Goal: Task Accomplishment & Management: Use online tool/utility

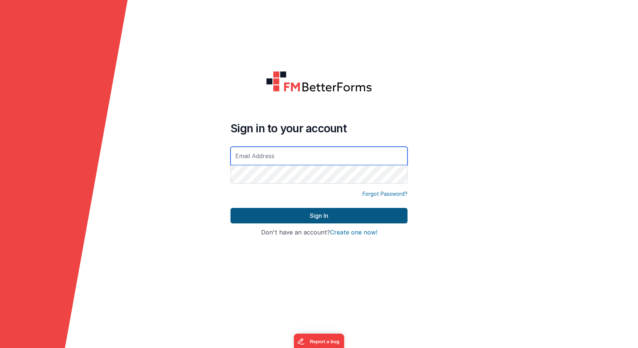
type input "[EMAIL_ADDRESS][DOMAIN_NAME]"
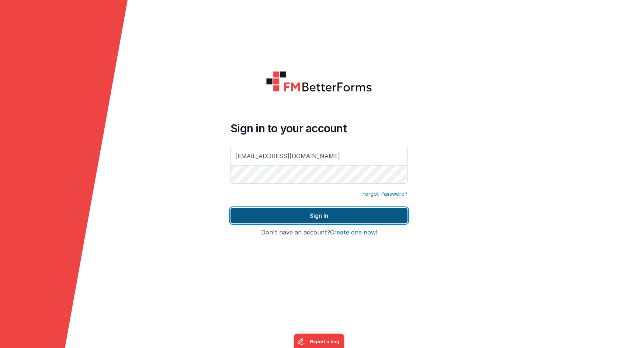
click at [259, 216] on button "Sign In" at bounding box center [318, 215] width 177 height 15
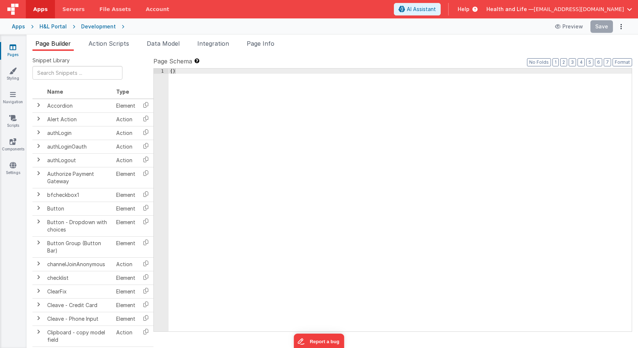
click at [97, 28] on div "Development" at bounding box center [98, 26] width 35 height 7
click at [103, 22] on div "Apps H&L Portal Development Preview Save" at bounding box center [319, 26] width 638 height 16
click at [102, 24] on div "Development" at bounding box center [98, 26] width 35 height 7
click at [47, 26] on div "H&L Portal" at bounding box center [52, 26] width 27 height 7
drag, startPoint x: 307, startPoint y: 109, endPoint x: 248, endPoint y: 35, distance: 94.7
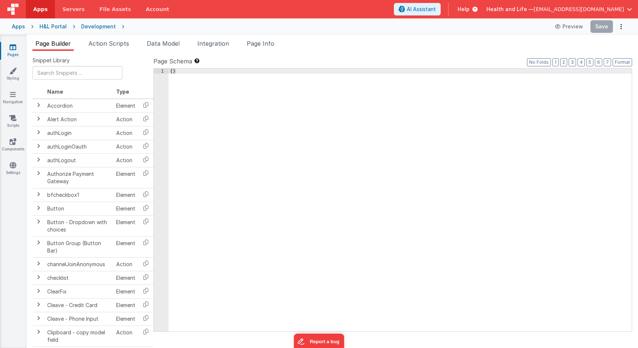
click at [307, 109] on div "{ }" at bounding box center [399, 205] width 463 height 273
click at [48, 27] on div "H&L Portal" at bounding box center [52, 26] width 27 height 7
click at [22, 27] on div "Apps" at bounding box center [18, 26] width 13 height 7
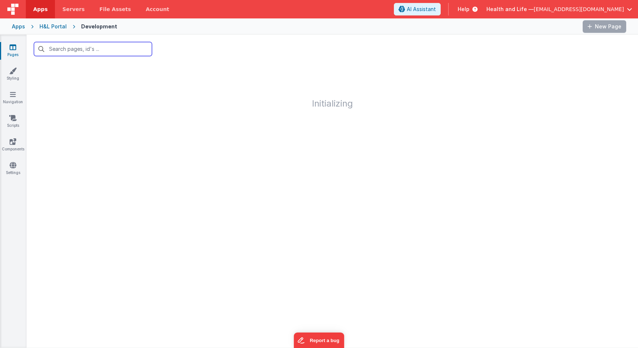
click at [69, 46] on input "text" at bounding box center [93, 49] width 118 height 14
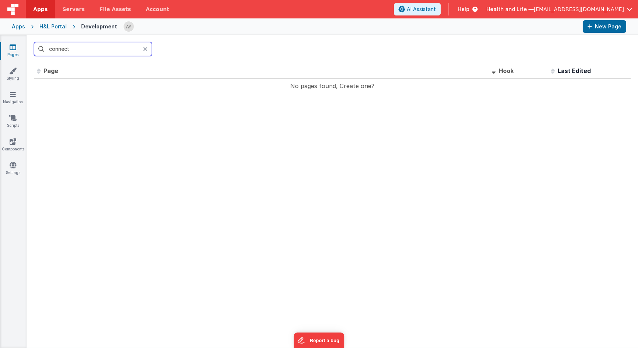
type input "connect"
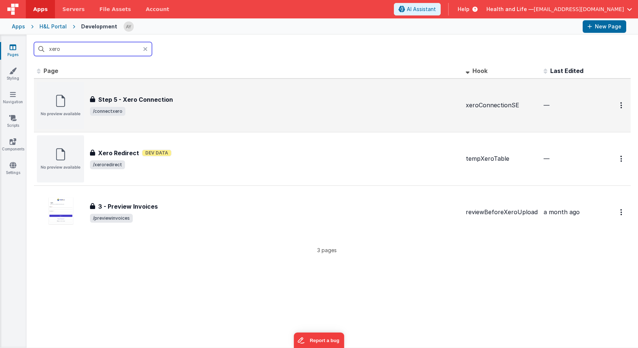
type input "xero"
click at [197, 97] on div "Step 5 - Xero Connection" at bounding box center [275, 99] width 370 height 9
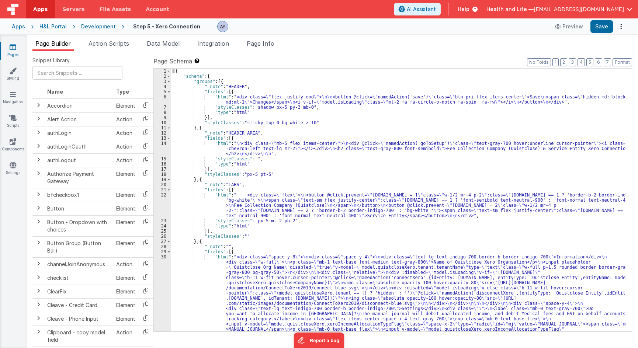
click at [246, 140] on div "[{ "schema" : { "groups" : [{ "_note" : "HEADER" , "fields" : [{ "html" : "<div…" at bounding box center [398, 342] width 455 height 547
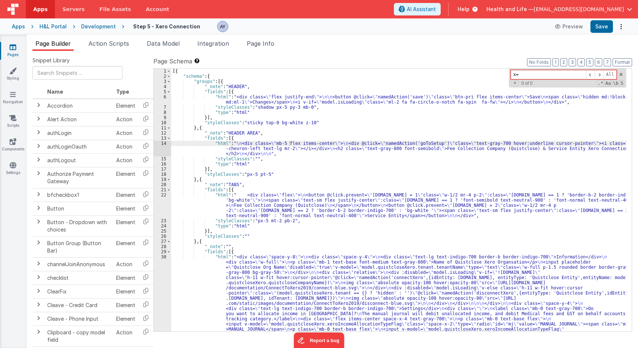
type input "x"
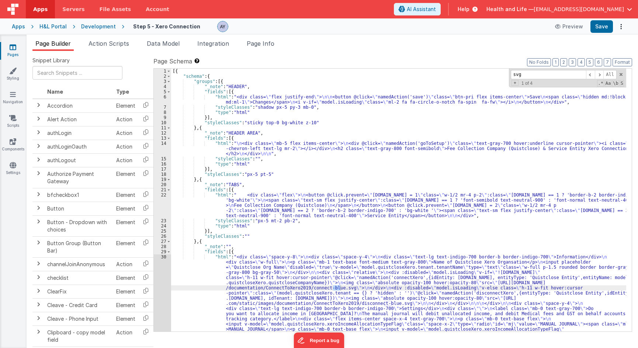
type input "svg"
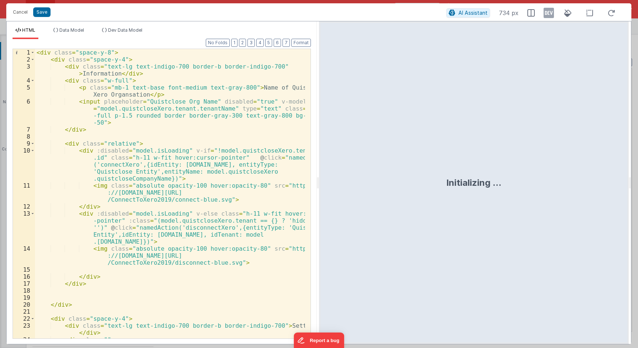
click at [137, 136] on div "< div class = "space-y-8" > < div class = "space-y-4" > < div class = "text-lg …" at bounding box center [170, 204] width 270 height 310
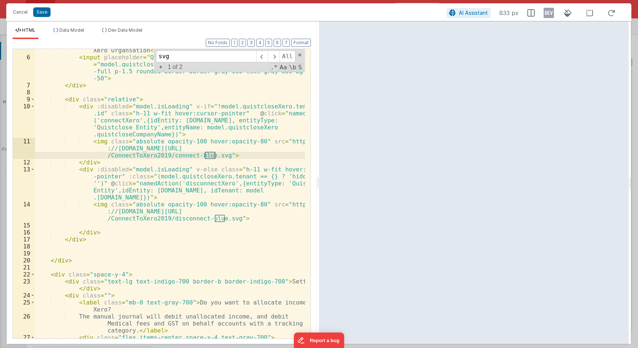
scroll to position [44, 0]
type input "svg"
click at [188, 154] on div "< p class = "mb-1 text-base font-medium text-gray-800" > Name of Quistclose Xer…" at bounding box center [170, 195] width 270 height 310
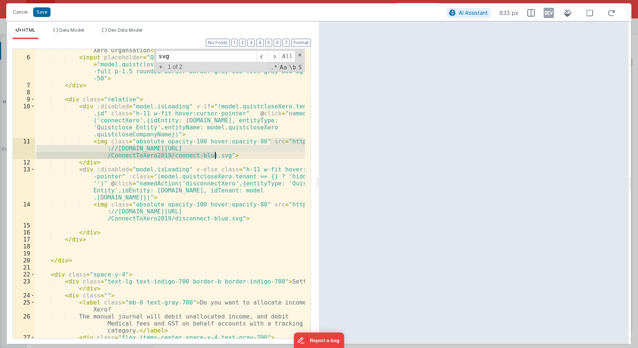
drag, startPoint x: 270, startPoint y: 141, endPoint x: 215, endPoint y: 157, distance: 57.2
click at [215, 157] on div "< p class = "mb-1 text-base font-medium text-gray-800" > Name of Quistclose Xer…" at bounding box center [170, 195] width 270 height 310
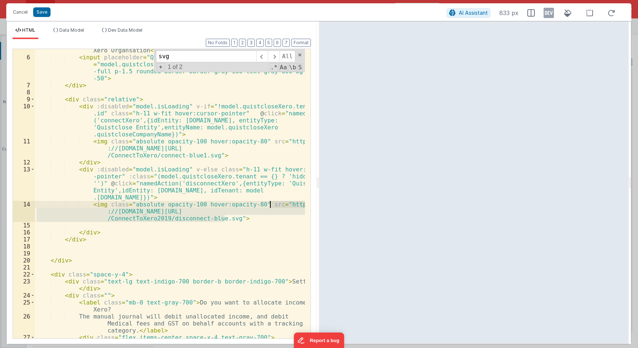
drag, startPoint x: 224, startPoint y: 217, endPoint x: 271, endPoint y: 204, distance: 49.0
click at [271, 204] on div "< p class = "mb-1 text-base font-medium text-gray-800" > Name of Quistclose Xer…" at bounding box center [170, 195] width 270 height 310
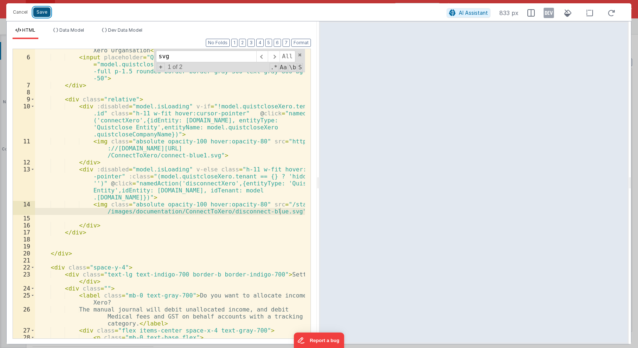
click at [45, 13] on button "Save" at bounding box center [41, 12] width 17 height 10
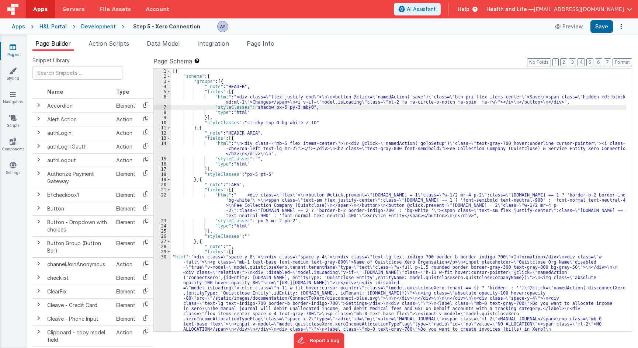
click at [479, 108] on div "[{ "schema" : { "groups" : [{ "_note" : "HEADER" , "fields" : [{ "html" : "<div…" at bounding box center [398, 329] width 455 height 521
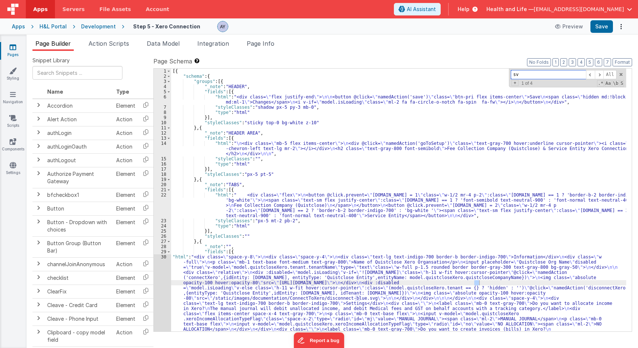
type input "svg"
click at [591, 78] on span at bounding box center [590, 74] width 9 height 9
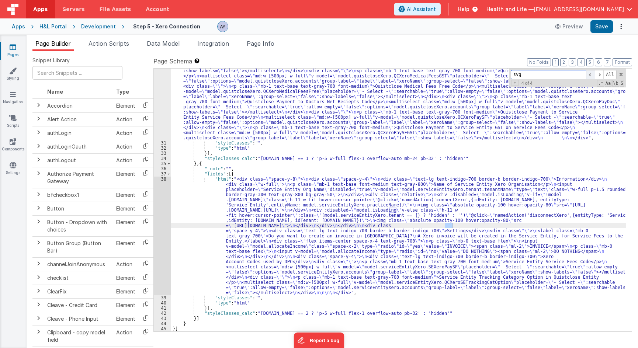
scroll to position [367, 0]
click at [161, 230] on div "38" at bounding box center [162, 236] width 17 height 119
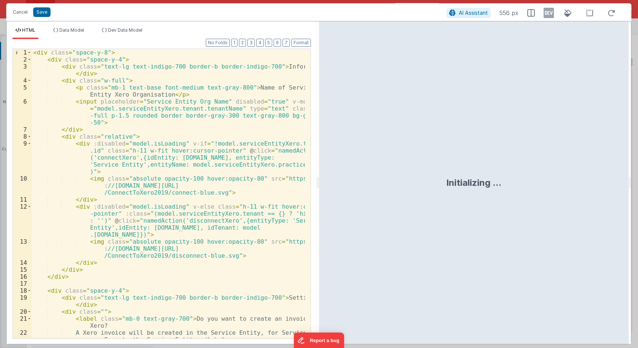
click at [146, 196] on div "< div class = "space-y-8" > < div class = "space-y-4" > < div class = "text-lg …" at bounding box center [168, 200] width 273 height 303
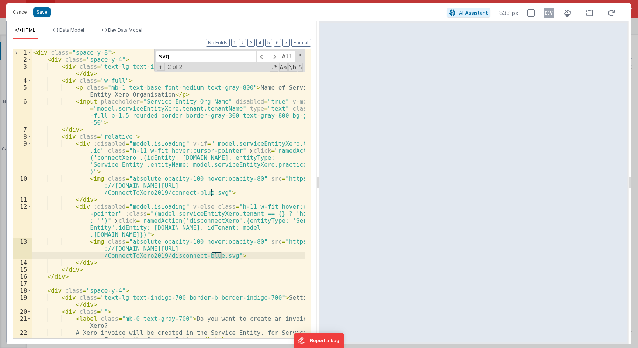
type input "svg"
drag, startPoint x: 179, startPoint y: 252, endPoint x: 214, endPoint y: 255, distance: 34.8
click at [179, 252] on div "< div class = "space-y-8" > < div class = "space-y-4" > < div class = "text-lg …" at bounding box center [168, 200] width 273 height 303
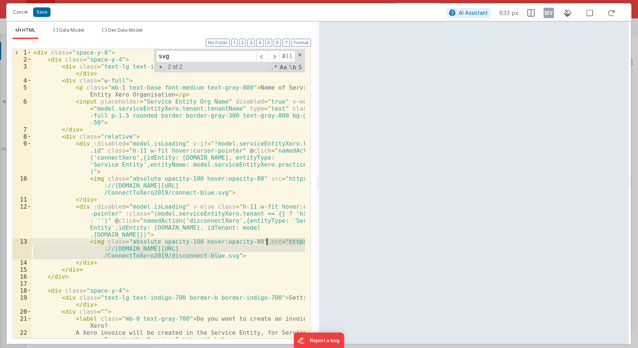
drag, startPoint x: 220, startPoint y: 256, endPoint x: 266, endPoint y: 242, distance: 48.7
click at [266, 242] on div "< div class = "space-y-8" > < div class = "space-y-4" > < div class = "text-lg …" at bounding box center [168, 200] width 273 height 303
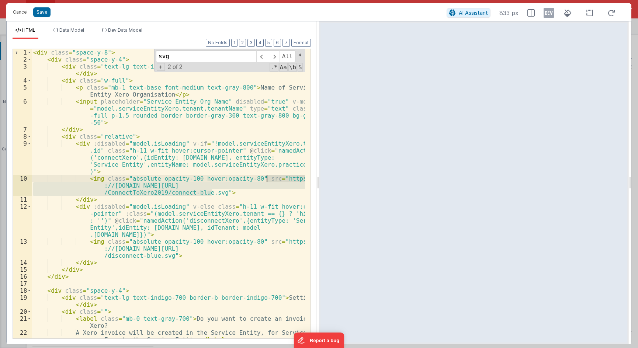
drag, startPoint x: 211, startPoint y: 191, endPoint x: 266, endPoint y: 177, distance: 57.6
click at [266, 177] on div "< div class = "space-y-8" > < div class = "space-y-4" > < div class = "text-lg …" at bounding box center [168, 200] width 273 height 303
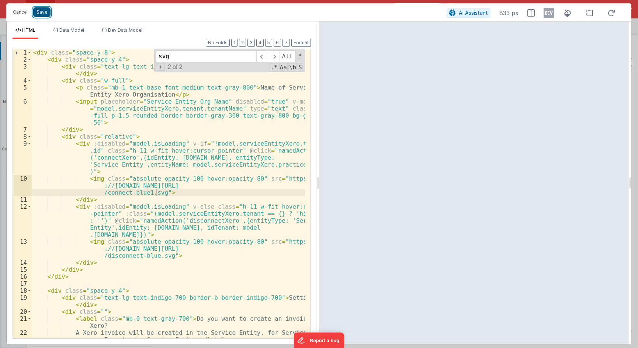
click at [45, 17] on button "Save" at bounding box center [41, 12] width 17 height 10
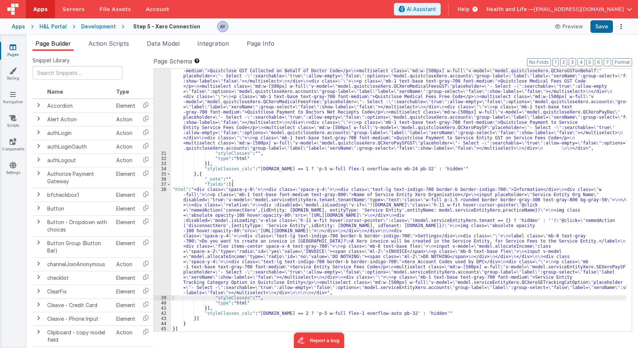
scroll to position [356, 0]
click at [316, 139] on div ""html" : "<div class= \" space-y-8 \" > \n <div class= \" space-y-4 \" > \n <di…" at bounding box center [398, 158] width 455 height 521
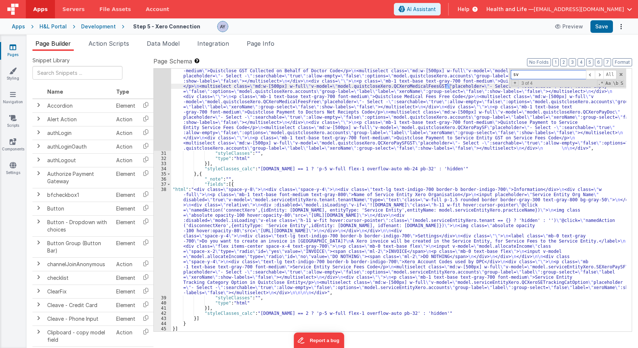
type input "svg"
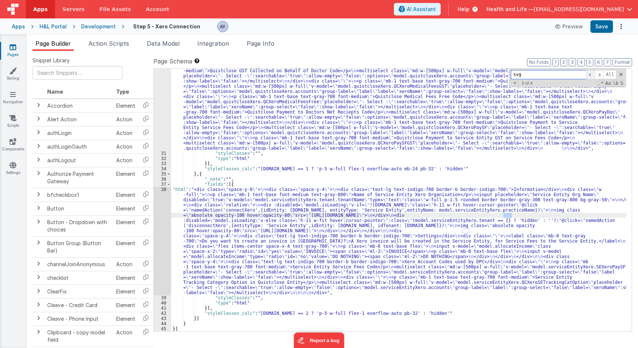
click at [593, 72] on span at bounding box center [590, 74] width 9 height 9
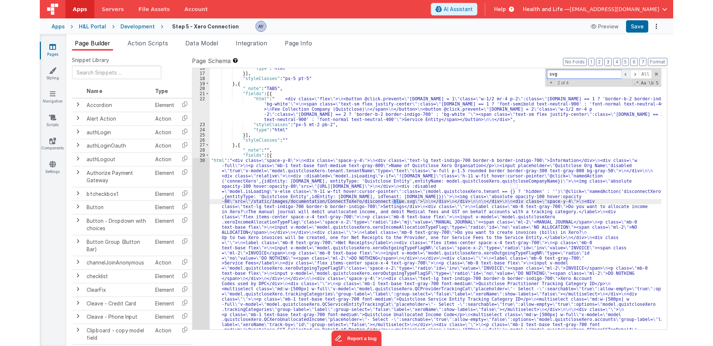
scroll to position [96, 0]
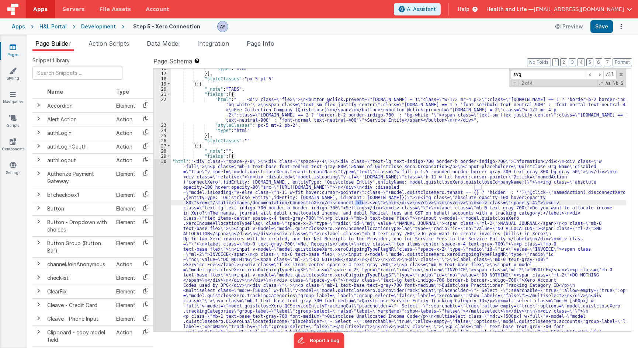
click at [163, 193] on div "30" at bounding box center [162, 285] width 17 height 253
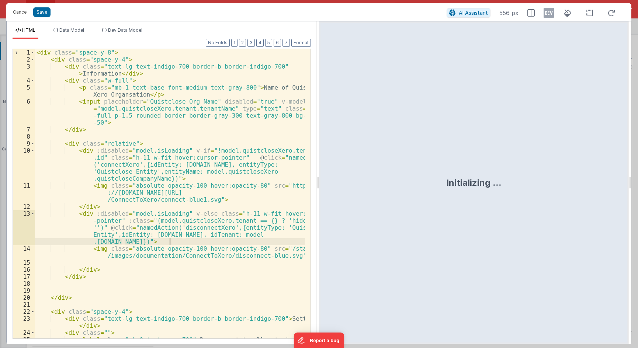
click at [169, 243] on div "< div class = "space-y-8" > < div class = "space-y-4" > < div class = "text-lg …" at bounding box center [170, 204] width 270 height 310
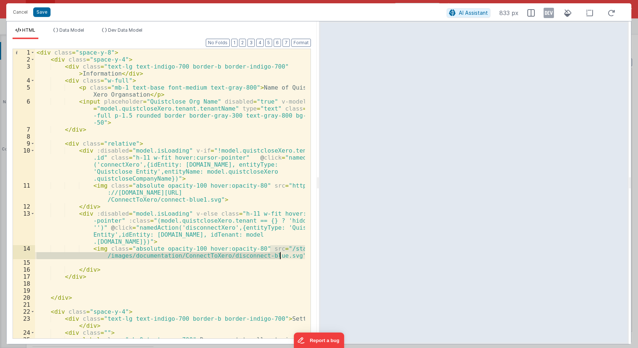
drag, startPoint x: 271, startPoint y: 249, endPoint x: 281, endPoint y: 257, distance: 13.1
click at [281, 257] on div "< div class = "space-y-8" > < div class = "space-y-4" > < div class = "text-lg …" at bounding box center [170, 204] width 270 height 310
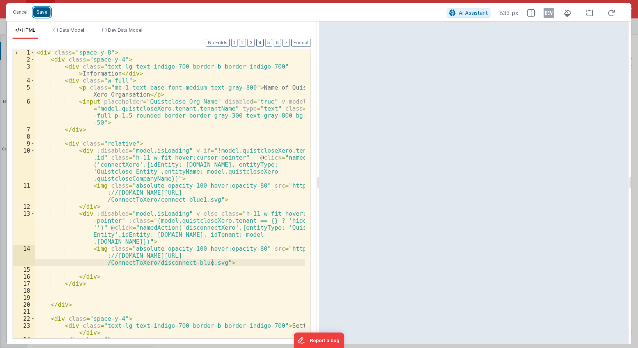
click at [41, 11] on button "Save" at bounding box center [41, 12] width 17 height 10
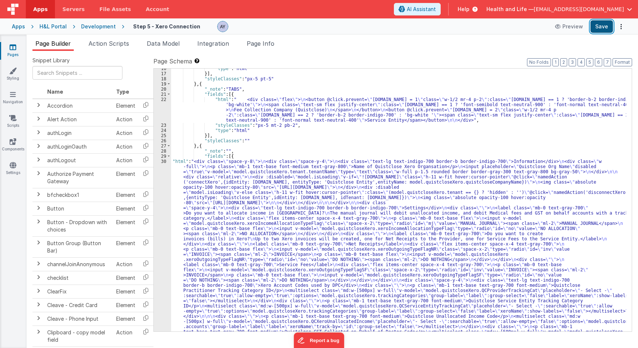
click at [598, 26] on button "Save" at bounding box center [601, 26] width 22 height 13
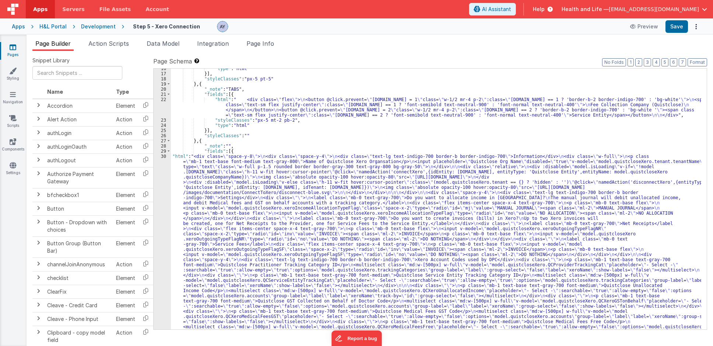
scroll to position [91, 0]
click at [91, 29] on div "Development" at bounding box center [98, 26] width 35 height 7
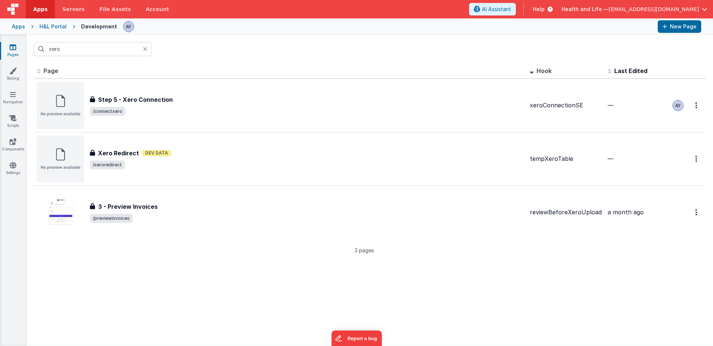
click at [111, 48] on input "xero" at bounding box center [93, 49] width 118 height 14
type input "c"
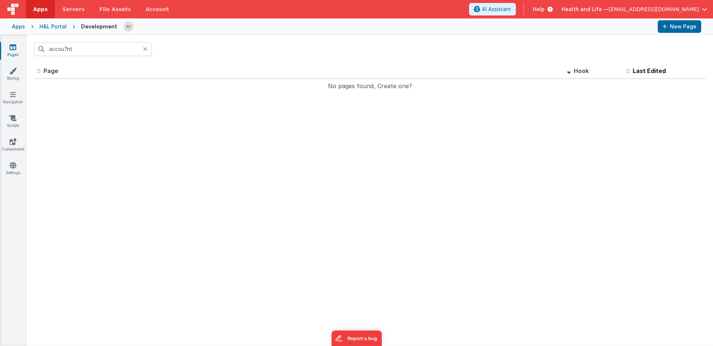
click at [109, 48] on input "accou7nt" at bounding box center [93, 49] width 118 height 14
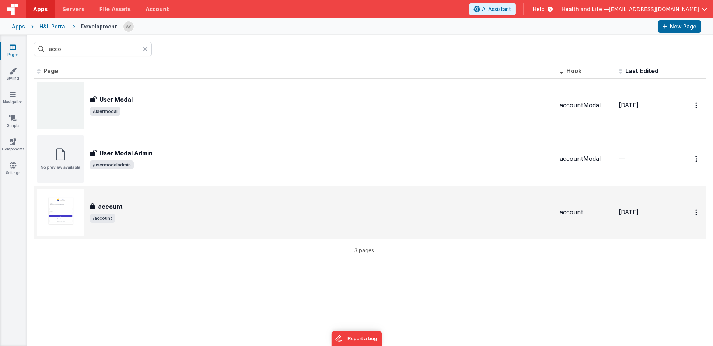
type input "acco"
click at [120, 209] on h3 "account" at bounding box center [110, 206] width 25 height 9
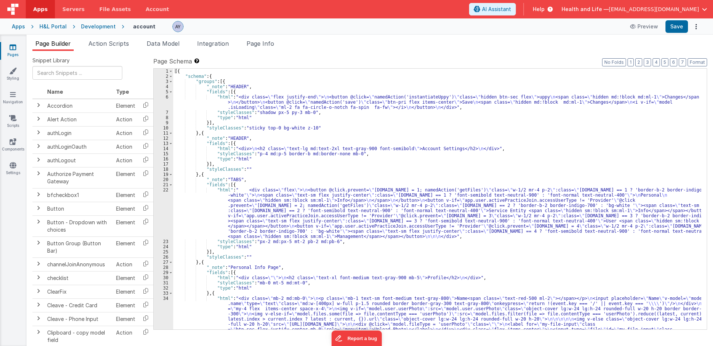
drag, startPoint x: 256, startPoint y: 46, endPoint x: 280, endPoint y: 119, distance: 76.5
click at [256, 46] on span "Page Info" at bounding box center [261, 43] width 28 height 7
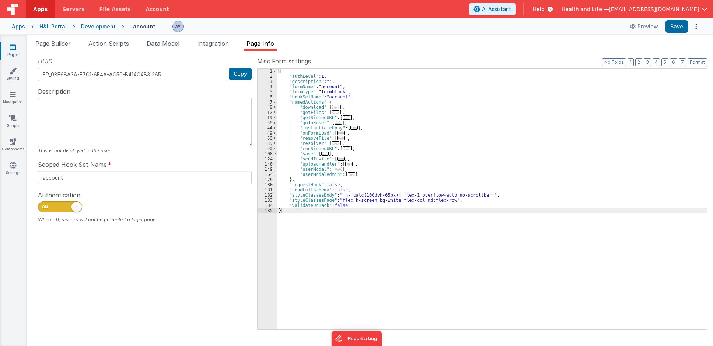
click at [306, 138] on div "{ "authLevel" : 1 , "description" : "" , "formName" : "account" , "formType" : …" at bounding box center [492, 204] width 430 height 271
click at [313, 140] on div "{ "authLevel" : 1 , "description" : "" , "formName" : "account" , "formType" : …" at bounding box center [492, 204] width 430 height 271
click at [65, 45] on span "Page Builder" at bounding box center [52, 43] width 35 height 7
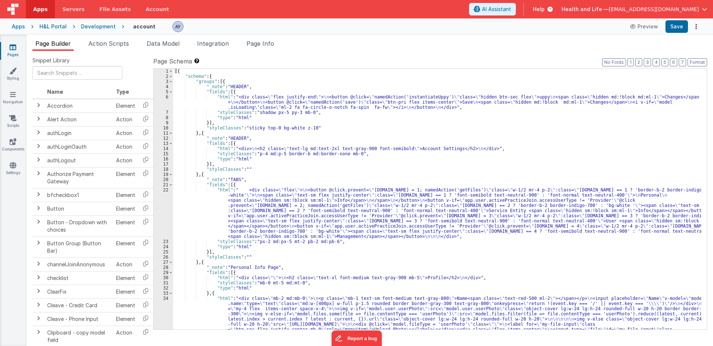
click at [285, 130] on div "[{ "schema" : { "groups" : [{ "_note" : "HEADER" , "fields" : [{ "html" : "<div…" at bounding box center [437, 222] width 528 height 307
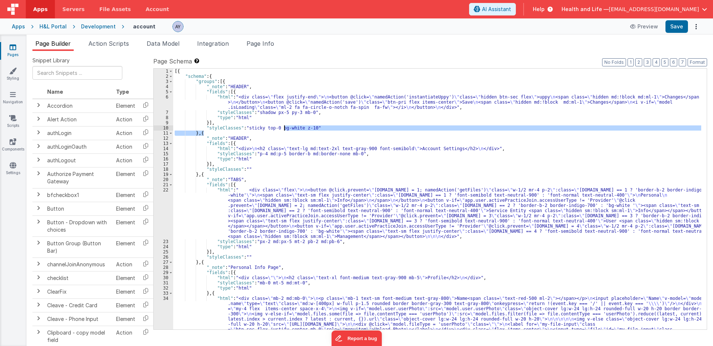
click at [293, 175] on div "[{ "schema" : { "groups" : [{ "_note" : "HEADER" , "fields" : [{ "html" : "<div…" at bounding box center [437, 222] width 528 height 307
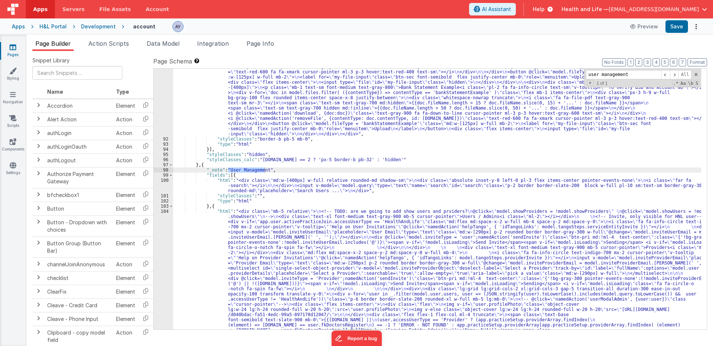
scroll to position [904, 0]
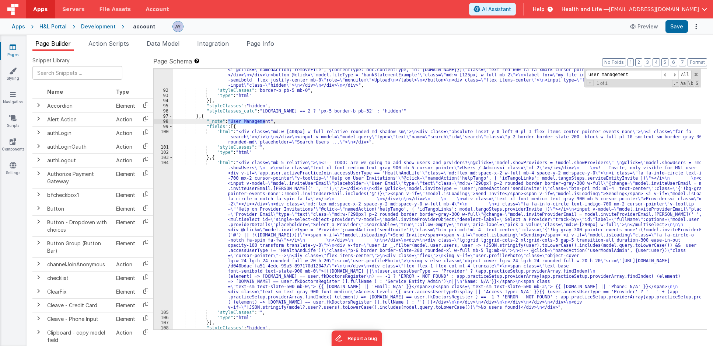
type input "user management"
drag, startPoint x: 349, startPoint y: 229, endPoint x: 342, endPoint y: 228, distance: 7.8
click at [350, 229] on div ""html" : "<div class= \" md:flex md:space-x-4 \" > \n <div> \n <div class= \" m…" at bounding box center [437, 169] width 528 height 369
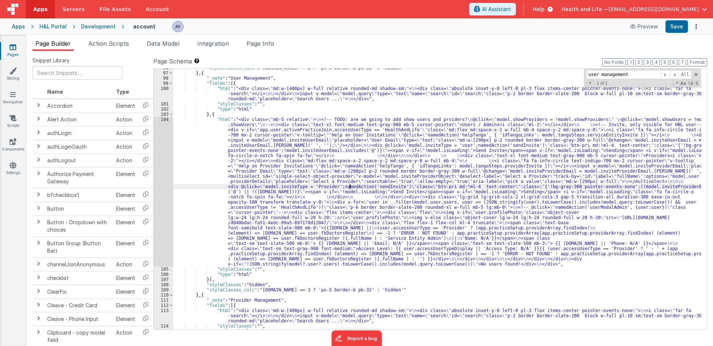
click at [159, 182] on div "104" at bounding box center [164, 192] width 20 height 150
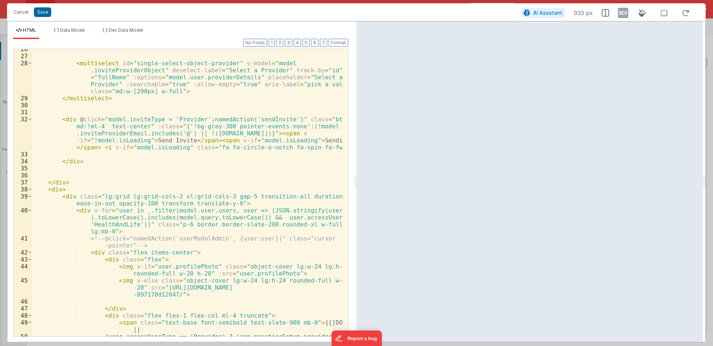
scroll to position [283, 0]
click at [185, 153] on div "< multiselect id = "single-select-object-provider" v-model = "model .inviteProv…" at bounding box center [187, 200] width 310 height 308
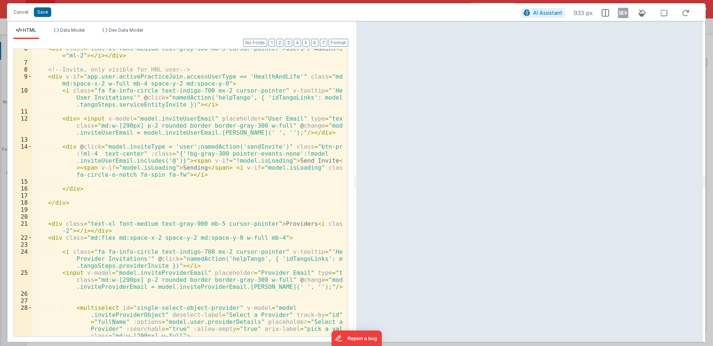
scroll to position [0, 0]
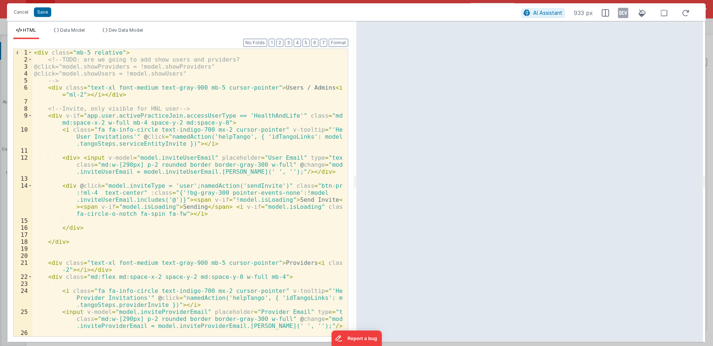
click at [204, 137] on div "< div class = "mb-5 relative" > <!-- TODO: are we going to add show users and p…" at bounding box center [187, 199] width 310 height 301
click at [170, 112] on div "< div class = "mb-5 relative" > <!-- TODO: are we going to add show users and p…" at bounding box center [187, 199] width 310 height 301
click at [156, 112] on div "< div class = "mb-5 relative" > <!-- TODO: are we going to add show users and p…" at bounding box center [187, 199] width 310 height 301
click at [81, 238] on div "< div class = "mb-5 relative" > <!-- TODO: are we going to add show users and p…" at bounding box center [187, 199] width 310 height 301
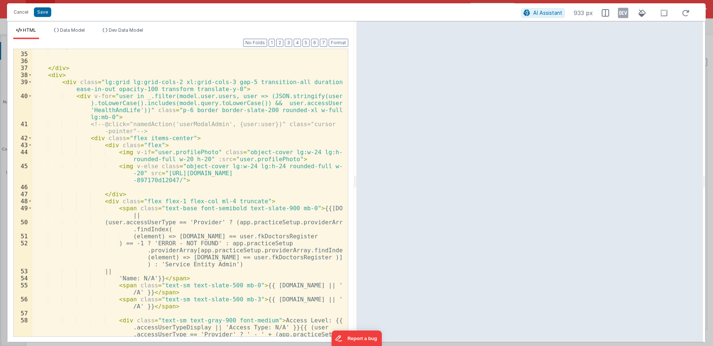
scroll to position [398, 0]
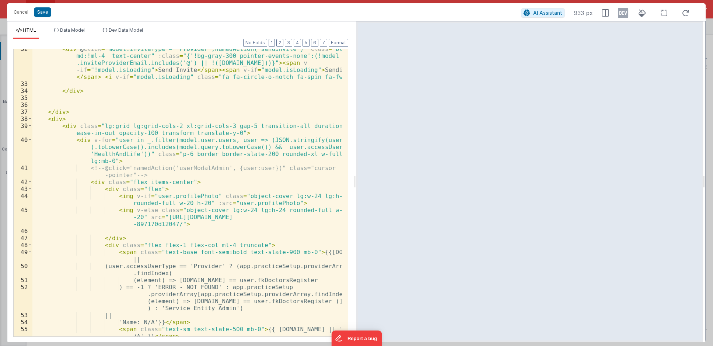
click at [147, 138] on div "< div @ click = "model.inviteType = 'Provider';namedAction('sendInvite')" class…" at bounding box center [187, 213] width 310 height 336
click at [175, 141] on div "< div @ click = "model.inviteType = 'Provider';namedAction('sendInvite')" class…" at bounding box center [187, 213] width 310 height 336
click at [203, 142] on div "< div @ click = "model.inviteType = 'Provider';namedAction('sendInvite')" class…" at bounding box center [187, 213] width 310 height 336
click at [22, 14] on button "Cancel" at bounding box center [21, 12] width 22 height 10
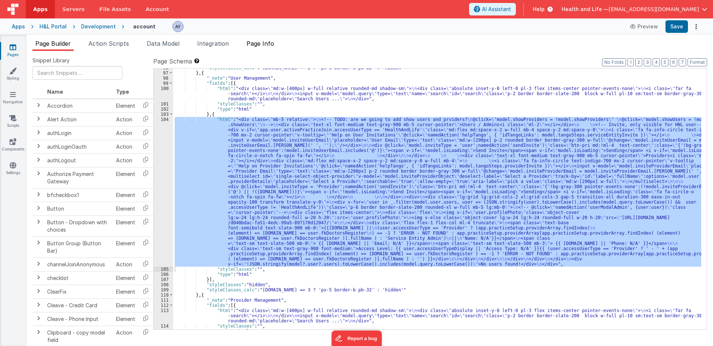
click at [263, 43] on span "Page Info" at bounding box center [261, 43] width 28 height 7
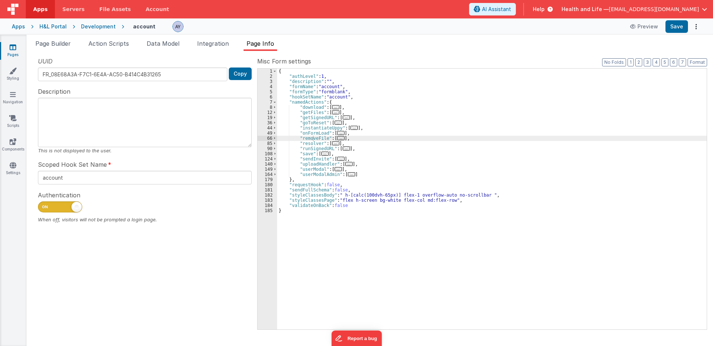
click at [316, 149] on div "{ "authLevel" : 1 , "description" : "" , "formName" : "account" , "formType" : …" at bounding box center [492, 204] width 430 height 271
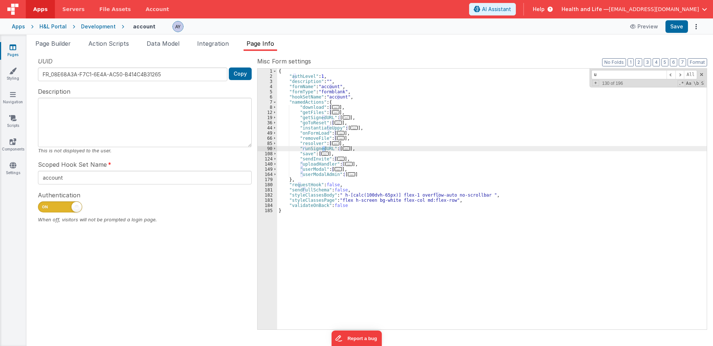
type input "u"
click at [335, 174] on div "{ "authLevel" : 1 , "description" : "" , "formName" : "account" , "formType" : …" at bounding box center [492, 204] width 430 height 271
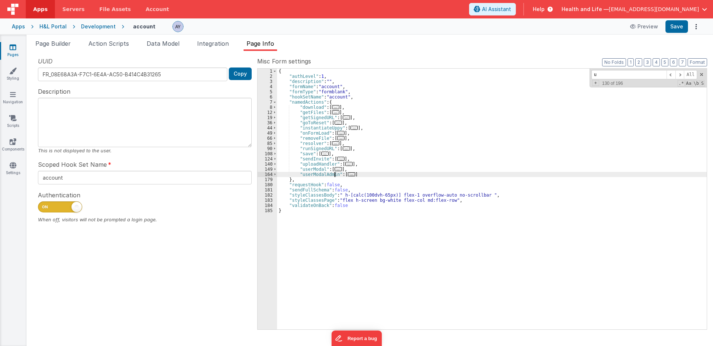
click at [335, 169] on span "..." at bounding box center [338, 169] width 7 height 4
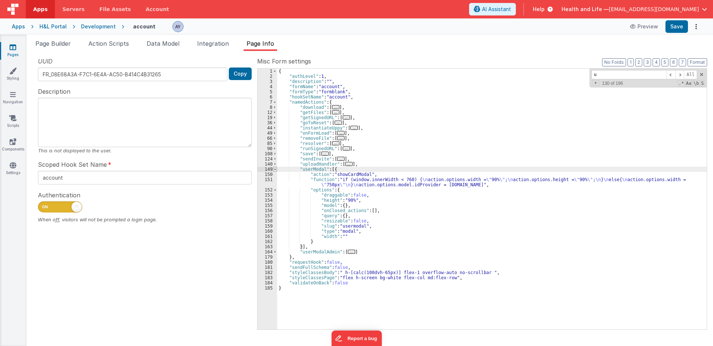
click at [275, 168] on span at bounding box center [275, 169] width 4 height 5
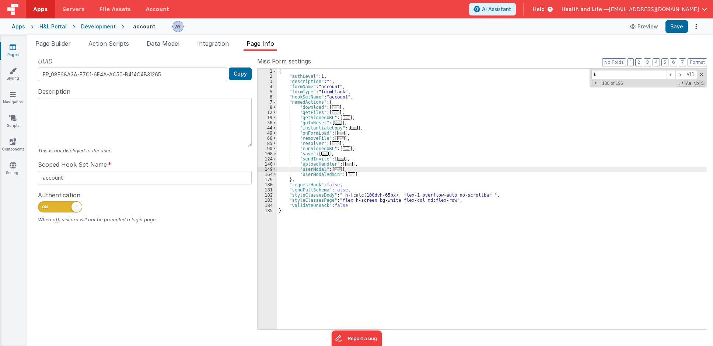
click at [333, 134] on div "{ "authLevel" : 1 , "description" : "" , "formName" : "account" , "formType" : …" at bounding box center [492, 204] width 430 height 271
click at [337, 133] on span "..." at bounding box center [340, 133] width 7 height 4
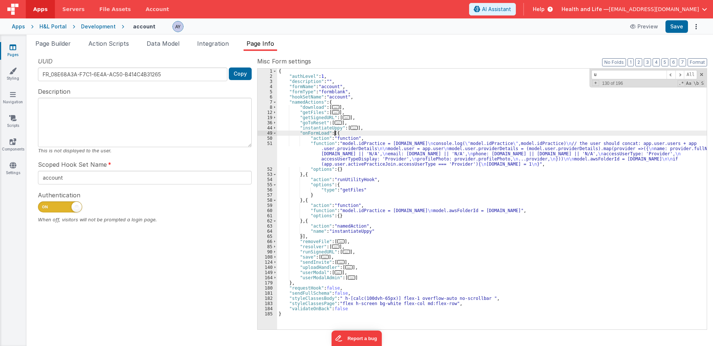
click at [335, 155] on div "{ "authLevel" : 1 , "description" : "" , "formName" : "account" , "formType" : …" at bounding box center [492, 204] width 430 height 271
click at [262, 157] on div "51" at bounding box center [268, 154] width 20 height 26
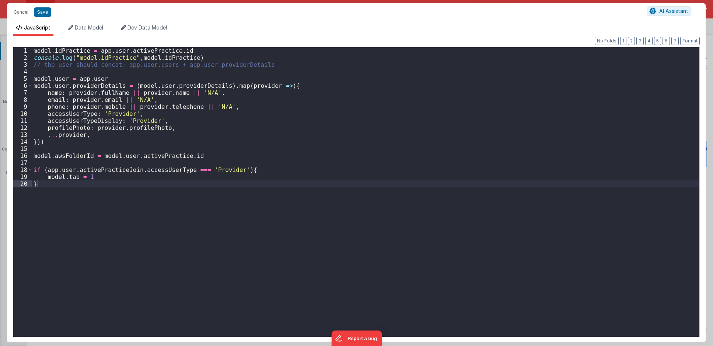
click at [262, 157] on div "model . idPractice = app . user . activePractice . id console . log ( "model.id…" at bounding box center [365, 198] width 667 height 303
drag, startPoint x: 115, startPoint y: 77, endPoint x: 28, endPoint y: 79, distance: 87.7
click at [28, 79] on div "1 2 3 4 5 6 7 8 9 10 11 12 13 14 15 16 17 18 19 20 model . idPractice = app . u…" at bounding box center [356, 192] width 687 height 290
click at [76, 78] on div "model . idPractice = app . user . activePractice . id console . log ( "model.id…" at bounding box center [365, 191] width 667 height 289
drag, startPoint x: 76, startPoint y: 79, endPoint x: 126, endPoint y: 74, distance: 50.4
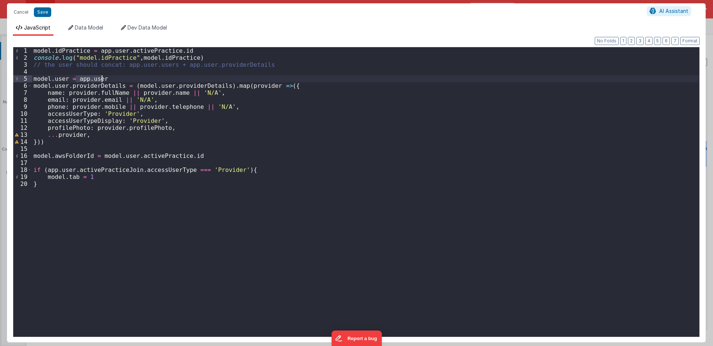
click at [121, 77] on div "model . idPractice = app . user . activePractice . id console . log ( "model.id…" at bounding box center [365, 198] width 667 height 303
click at [23, 14] on button "Cancel" at bounding box center [21, 12] width 22 height 10
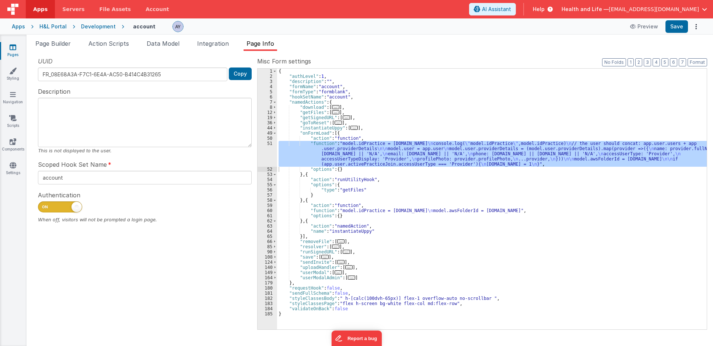
click at [342, 154] on div "{ "authLevel" : 1 , "description" : "" , "formName" : "account" , "formType" : …" at bounding box center [492, 199] width 430 height 261
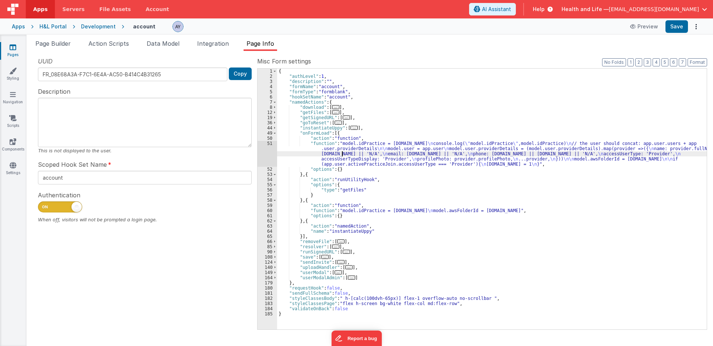
click at [259, 153] on div "51" at bounding box center [268, 154] width 20 height 26
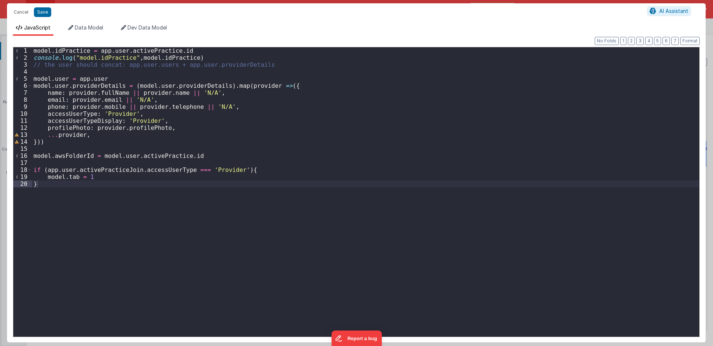
click at [108, 64] on div "model . idPractice = app . user . activePractice . id console . log ( "model.id…" at bounding box center [365, 198] width 667 height 303
click at [13, 13] on button "Cancel" at bounding box center [21, 12] width 22 height 10
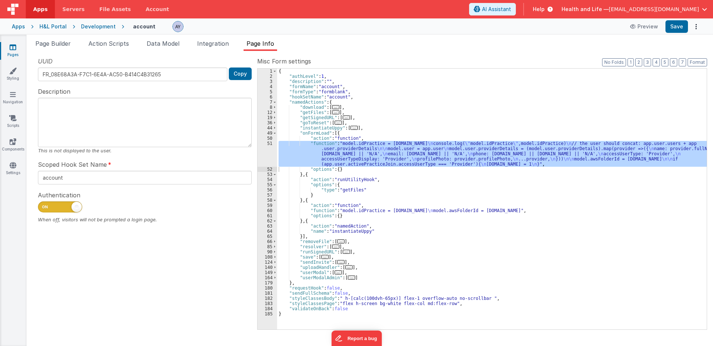
click at [396, 157] on div "{ "authLevel" : 1 , "description" : "" , "formName" : "account" , "formType" : …" at bounding box center [492, 199] width 430 height 261
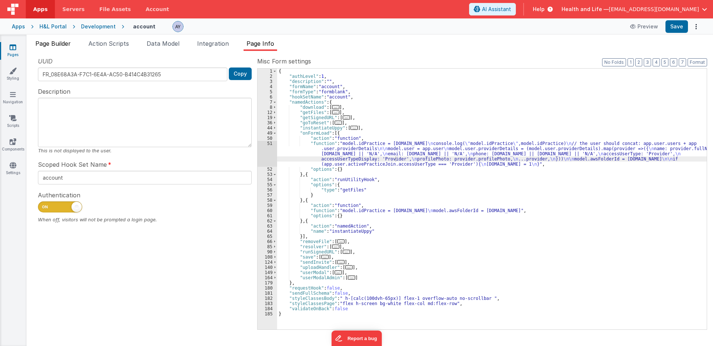
click at [63, 50] on li "Page Builder" at bounding box center [52, 45] width 41 height 12
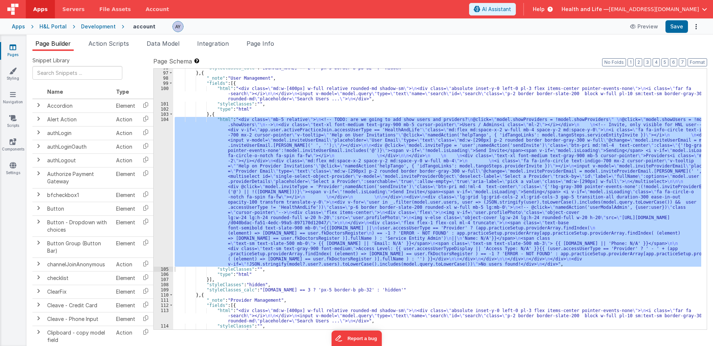
click at [351, 123] on div ""styleClasses_calc" : "[DOMAIN_NAME] == 2 ? 'px-5 border-b pb-32' : 'hidden'" }…" at bounding box center [437, 199] width 528 height 261
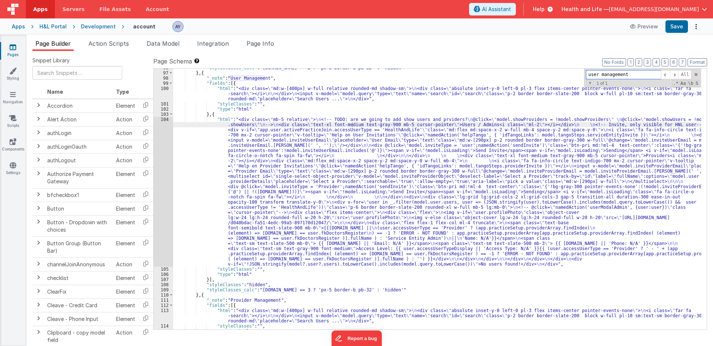
paste input "model.users"
click at [93, 42] on span "Action Scripts" at bounding box center [108, 43] width 41 height 7
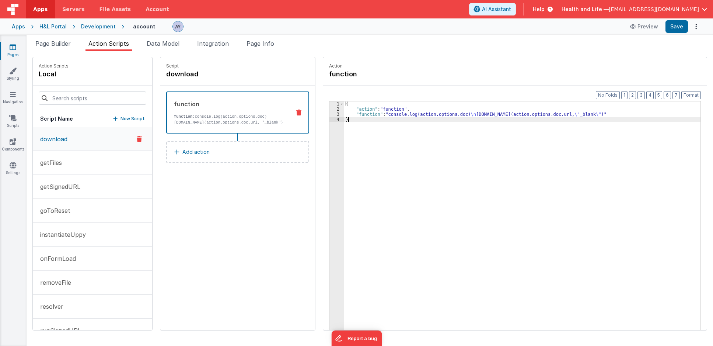
click at [431, 151] on div "{ "action" : "function" , "function" : "console.log(action.options.doc) \n [DOM…" at bounding box center [525, 232] width 363 height 262
click at [261, 51] on div "Snippet Library Name Type Accordion Element Alert Action Action authLogin Actio…" at bounding box center [370, 198] width 687 height 295
click at [262, 48] on li "Page Info" at bounding box center [261, 45] width 34 height 12
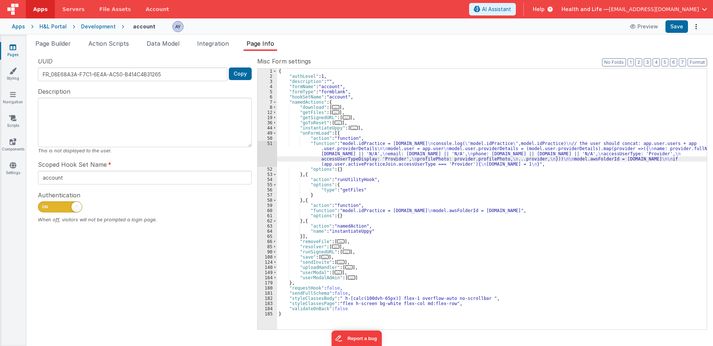
click at [396, 161] on div "{ "authLevel" : 1 , "description" : "" , "formName" : "account" , "formType" : …" at bounding box center [492, 204] width 430 height 271
click at [312, 147] on div "{ "authLevel" : 1 , "description" : "" , "formName" : "account" , "formType" : …" at bounding box center [492, 204] width 430 height 271
click at [262, 150] on div "51" at bounding box center [268, 154] width 20 height 26
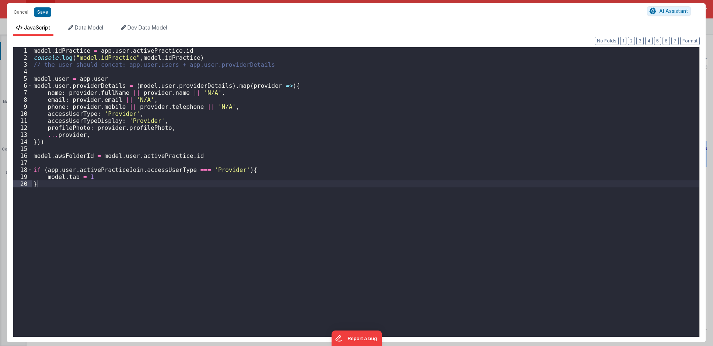
click at [202, 140] on div "model . idPractice = app . user . activePractice . id console . log ( "model.id…" at bounding box center [365, 198] width 667 height 303
drag, startPoint x: 110, startPoint y: 67, endPoint x: 112, endPoint y: 75, distance: 8.4
click at [110, 67] on div "model . idPractice = app . user . activePractice . id console . log ( "model.id…" at bounding box center [365, 198] width 667 height 303
drag, startPoint x: 112, startPoint y: 79, endPoint x: 81, endPoint y: 115, distance: 47.6
click at [34, 79] on div "model . idPractice = app . user . activePractice . id console . log ( "model.id…" at bounding box center [365, 198] width 667 height 303
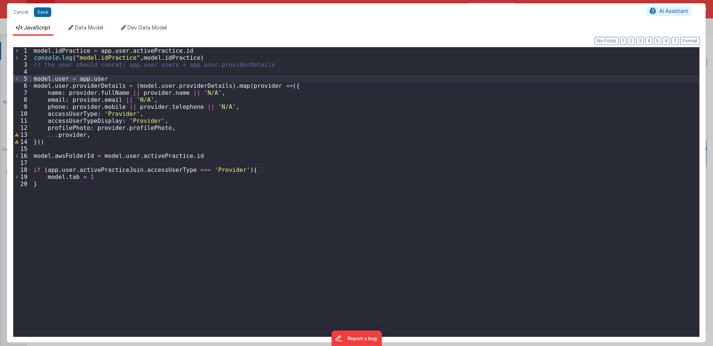
click at [92, 143] on div "model . idPractice = app . user . activePractice . id console . log ( "model.id…" at bounding box center [365, 198] width 667 height 303
click at [91, 155] on div "model . idPractice = app . user . activePractice . id console . log ( "model.id…" at bounding box center [365, 198] width 667 height 303
click at [78, 170] on div "model . idPractice = app . user . activePractice . id console . log ( "model.id…" at bounding box center [365, 198] width 667 height 303
click at [130, 171] on div "model . idPractice = app . user . activePractice . id console . log ( "model.id…" at bounding box center [365, 198] width 667 height 303
click at [171, 171] on div "model . idPractice = app . user . activePractice . id console . log ( "model.id…" at bounding box center [365, 198] width 667 height 303
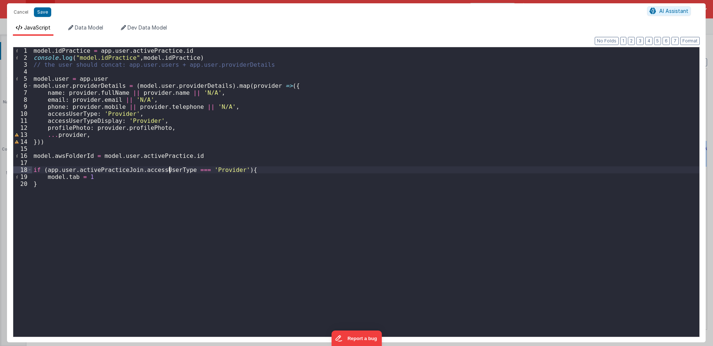
click at [125, 196] on div "model . idPractice = app . user . activePractice . id console . log ( "model.id…" at bounding box center [365, 198] width 667 height 303
click at [18, 10] on button "Cancel" at bounding box center [21, 12] width 22 height 10
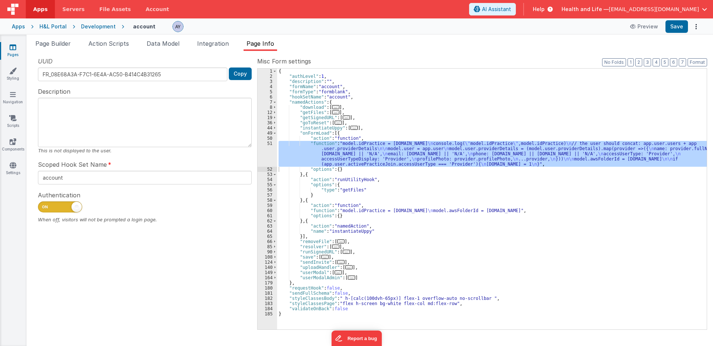
click at [360, 192] on div "{ "authLevel" : 1 , "description" : "" , "formName" : "account" , "formType" : …" at bounding box center [492, 204] width 430 height 271
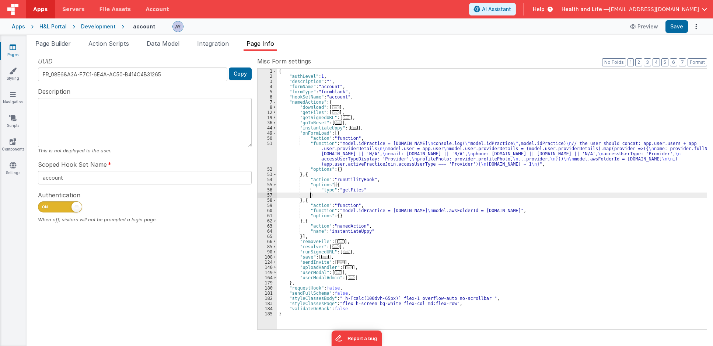
click at [355, 191] on div "{ "authLevel" : 1 , "description" : "" , "formName" : "account" , "formType" : …" at bounding box center [492, 204] width 430 height 271
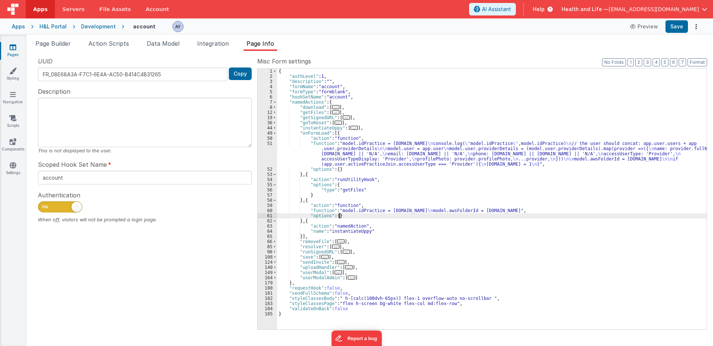
click at [351, 213] on div "{ "authLevel" : 1 , "description" : "" , "formName" : "account" , "formType" : …" at bounding box center [492, 204] width 430 height 271
click at [349, 210] on div "{ "authLevel" : 1 , "description" : "" , "formName" : "account" , "formType" : …" at bounding box center [492, 204] width 430 height 271
click at [270, 211] on div "60" at bounding box center [268, 210] width 20 height 5
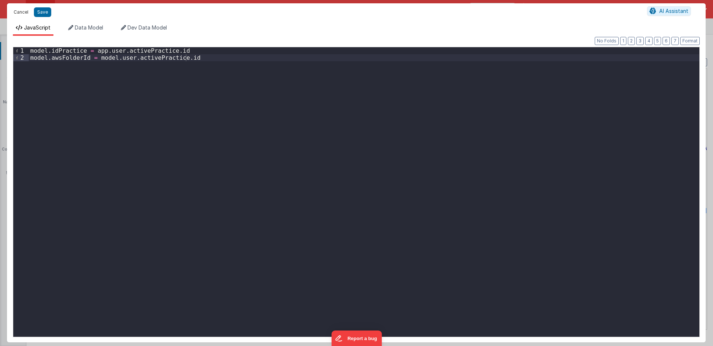
click at [28, 14] on button "Cancel" at bounding box center [21, 12] width 22 height 10
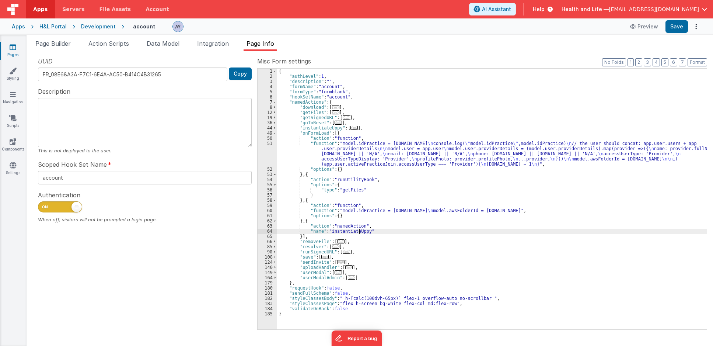
click at [358, 230] on div "{ "authLevel" : 1 , "description" : "" , "formName" : "account" , "formType" : …" at bounding box center [492, 204] width 430 height 271
click at [348, 156] on div "{ "authLevel" : 1 , "description" : "" , "formName" : "account" , "formType" : …" at bounding box center [492, 204] width 430 height 271
click at [135, 50] on ul "Page Builder Action Scripts Data Model Integration Page Info" at bounding box center [370, 45] width 687 height 12
click at [122, 44] on span "Action Scripts" at bounding box center [108, 43] width 41 height 7
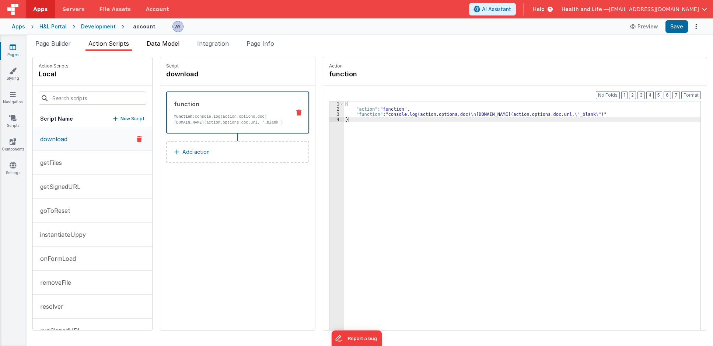
click at [151, 44] on span "Data Model" at bounding box center [163, 43] width 33 height 7
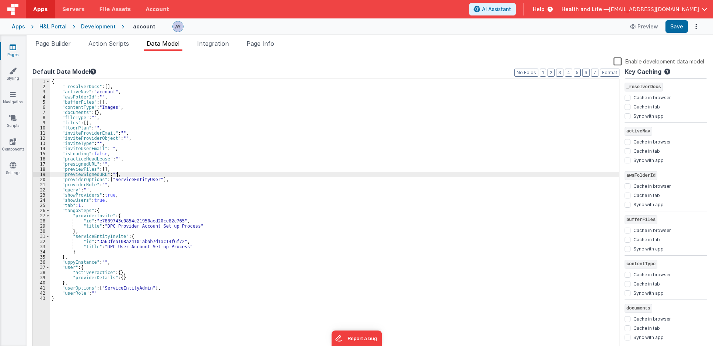
click at [162, 172] on div "{ "_resolverDocs" : [ ] , "activeNav" : "account" , "awsFolderId" : "" , "buffe…" at bounding box center [334, 220] width 569 height 283
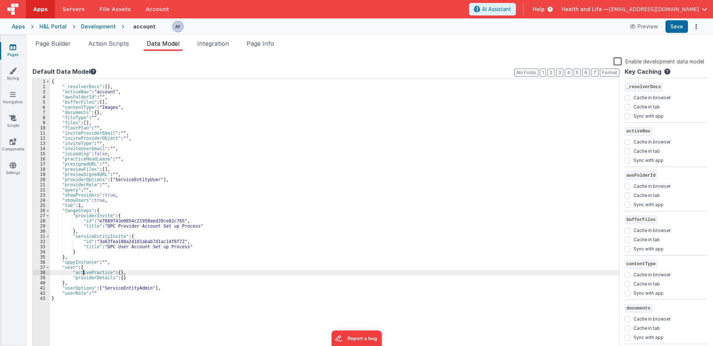
click at [83, 274] on div "{ "_resolverDocs" : [ ] , "activeNav" : "account" , "awsFolderId" : "" , "buffe…" at bounding box center [334, 220] width 569 height 283
click at [89, 277] on div "{ "_resolverDocs" : [ ] , "activeNav" : "account" , "awsFolderId" : "" , "buffe…" at bounding box center [334, 220] width 569 height 283
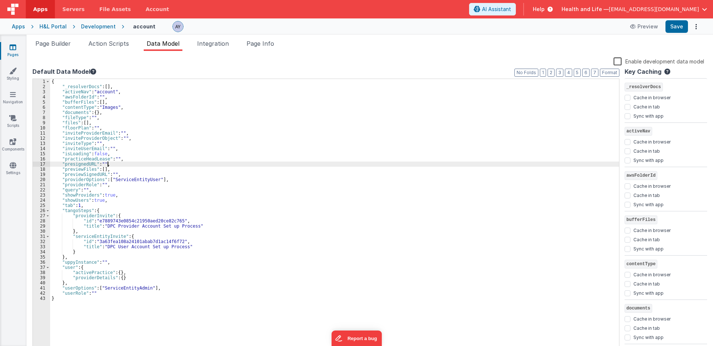
click at [156, 165] on div "{ "_resolverDocs" : [ ] , "activeNav" : "account" , "awsFolderId" : "" , "buffe…" at bounding box center [334, 220] width 569 height 283
click at [52, 44] on span "Page Builder" at bounding box center [52, 43] width 35 height 7
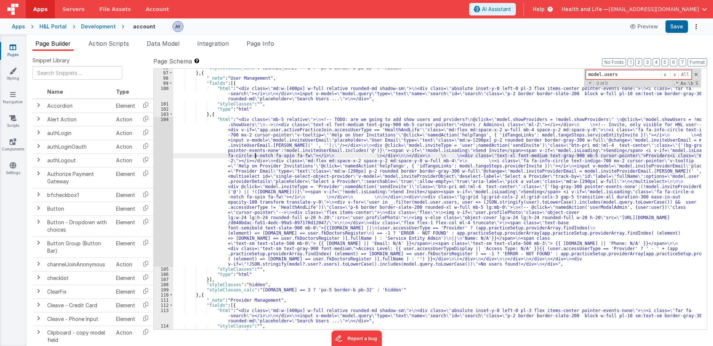
click at [254, 157] on div ""styleClasses_calc" : "[DOMAIN_NAME] == 2 ? 'px-5 border-b pb-32' : 'hidden'" }…" at bounding box center [437, 200] width 528 height 271
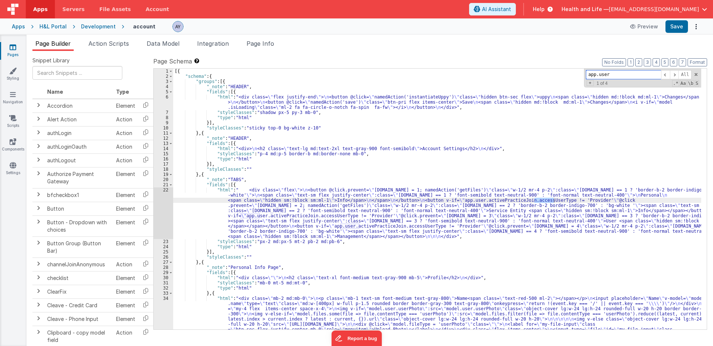
scroll to position [0, 0]
click at [637, 74] on span at bounding box center [674, 74] width 9 height 9
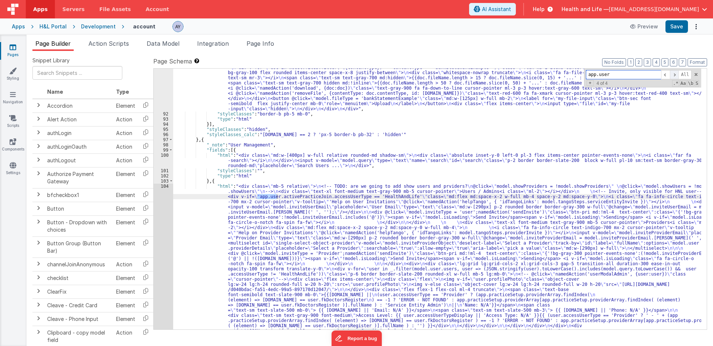
scroll to position [881, 0]
click at [620, 70] on input "app.user" at bounding box center [623, 74] width 75 height 9
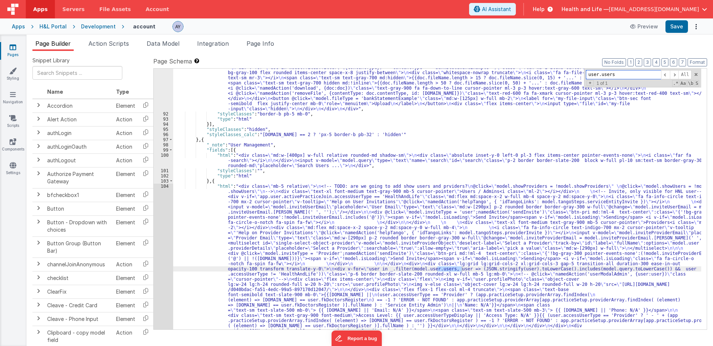
type input "user.users"
click at [273, 130] on div ""html" : "<div class= \" md:flex md:space-x-4 \" > \n <div> \n <div class= \" m…" at bounding box center [437, 264] width 528 height 513
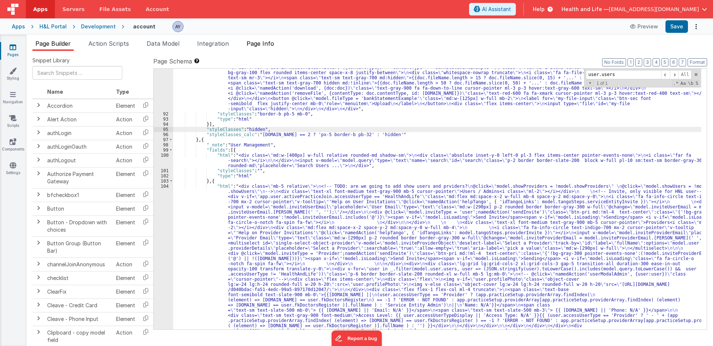
click at [263, 48] on li "Page Info" at bounding box center [261, 45] width 34 height 12
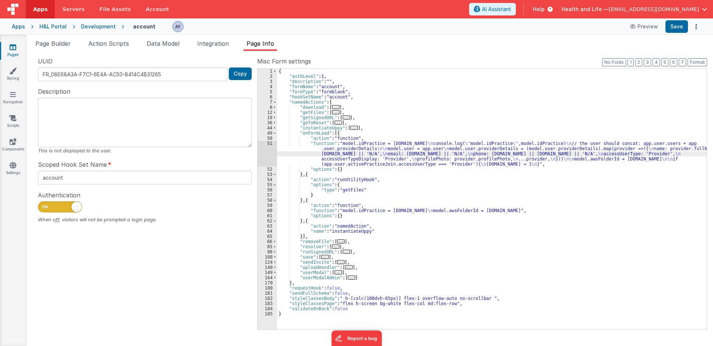
click at [302, 110] on div "{ "authLevel" : 1 , "description" : "" , "formName" : "account" , "formType" : …" at bounding box center [492, 204] width 430 height 271
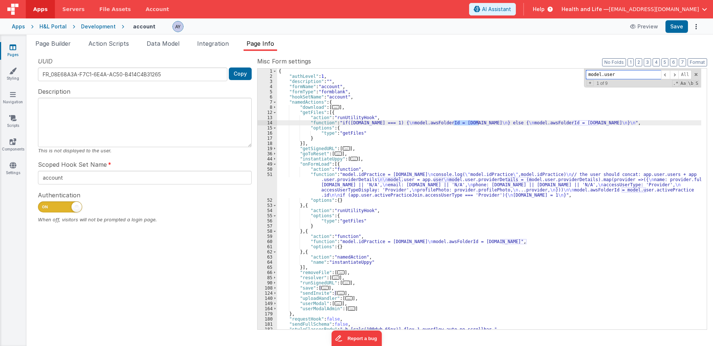
type input "model.users"
click at [65, 47] on li "Page Builder" at bounding box center [52, 45] width 41 height 12
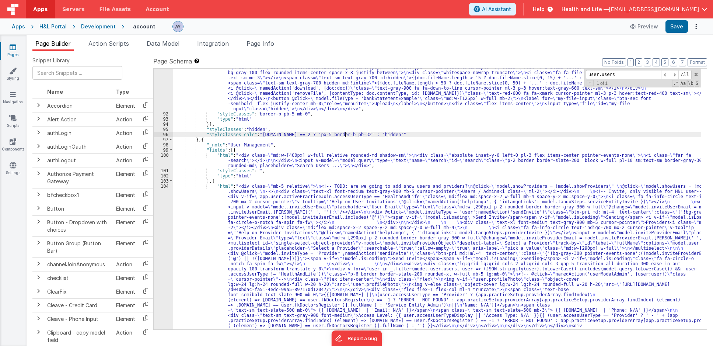
click at [346, 135] on div ""html" : "<div class= \" md:flex md:space-x-4 \" > \n <div> \n <div class= \" m…" at bounding box center [437, 264] width 528 height 513
paste input "model"
type input "model.users"
click at [267, 42] on span "Page Info" at bounding box center [261, 43] width 28 height 7
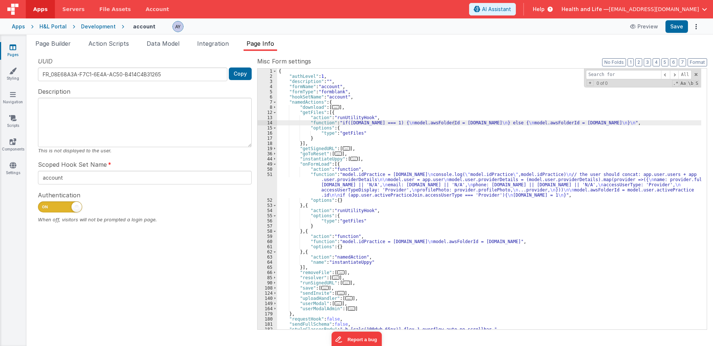
click at [346, 143] on div "{ "authLevel" : 1 , "description" : "" , "formName" : "account" , "formType" : …" at bounding box center [489, 204] width 424 height 271
click at [345, 169] on div "{ "authLevel" : 1 , "description" : "" , "formName" : "account" , "formType" : …" at bounding box center [489, 204] width 424 height 271
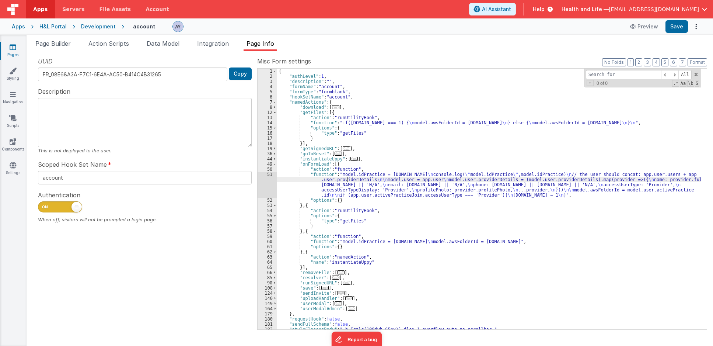
click at [346, 178] on div "{ "authLevel" : 1 , "description" : "" , "formName" : "account" , "formType" : …" at bounding box center [489, 204] width 424 height 271
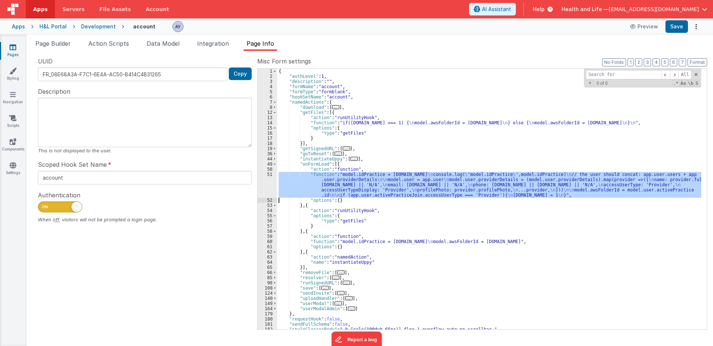
click at [269, 183] on div "51" at bounding box center [268, 185] width 20 height 26
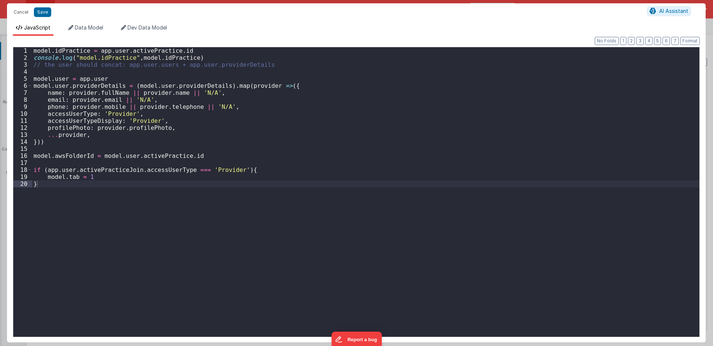
click at [154, 105] on div "model . idPractice = app . user . activePractice . id console . log ( "model.id…" at bounding box center [365, 198] width 667 height 303
drag, startPoint x: 580, startPoint y: 188, endPoint x: 518, endPoint y: 188, distance: 62.7
click at [580, 188] on div "model . idPractice = app . user . activePractice . id console . log ( "model.id…" at bounding box center [365, 198] width 667 height 303
click at [74, 85] on div "model . idPractice = app . user . activePractice . id console . log ( "model.id…" at bounding box center [365, 198] width 667 height 303
click at [83, 81] on div "model . idPractice = app . user . activePractice . id console . log ( "model.id…" at bounding box center [365, 198] width 667 height 303
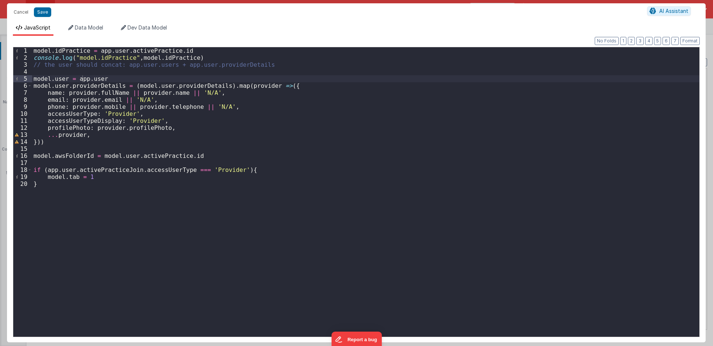
drag, startPoint x: 551, startPoint y: 182, endPoint x: 519, endPoint y: 185, distance: 32.2
click at [551, 182] on div "model . idPractice = app . user . activePractice . id console . log ( "model.id…" at bounding box center [365, 198] width 667 height 303
click at [4, 202] on div "Cancel Save AI Assistant JavaScript Data Model Dev Data Model Format 7 6 5 4 3 …" at bounding box center [356, 173] width 713 height 346
click at [512, 209] on div "model . idPractice = app . user . activePractice . id console . log ( "model.id…" at bounding box center [365, 198] width 667 height 303
click at [229, 172] on div "model . idPractice = app . user . activePractice . id console . log ( "model.id…" at bounding box center [365, 198] width 667 height 303
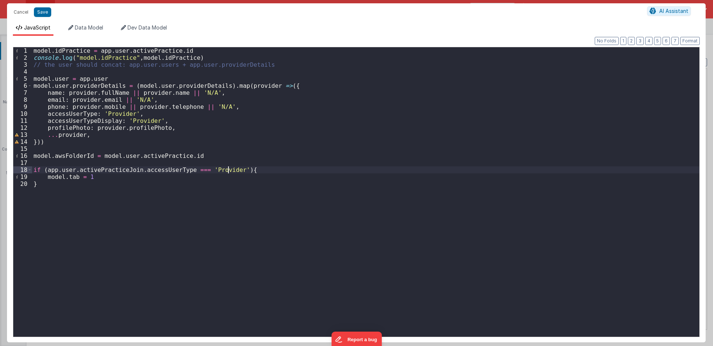
click at [182, 206] on div "model . idPractice = app . user . activePractice . id console . log ( "model.id…" at bounding box center [365, 198] width 667 height 303
click at [183, 207] on div "model . idPractice = app . user . activePractice . id console . log ( "model.id…" at bounding box center [365, 198] width 667 height 303
click at [185, 164] on div "model . idPractice = app . user . activePractice . id console . log ( "model.id…" at bounding box center [365, 198] width 667 height 303
click at [196, 183] on div "model . idPractice = app . user . activePractice . id console . log ( "model.id…" at bounding box center [365, 198] width 667 height 303
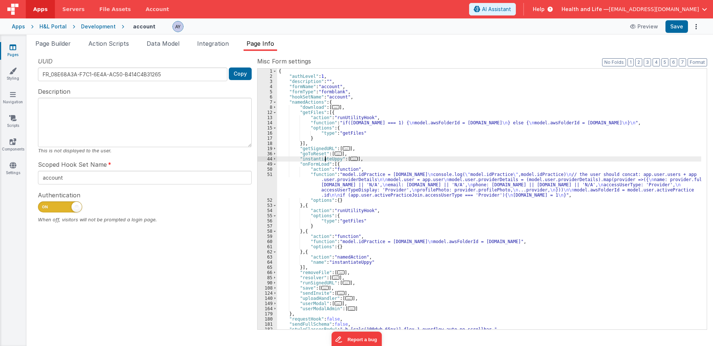
click at [325, 158] on div "{ "authLevel" : 1 , "description" : "" , "formName" : "account" , "formType" : …" at bounding box center [489, 204] width 424 height 271
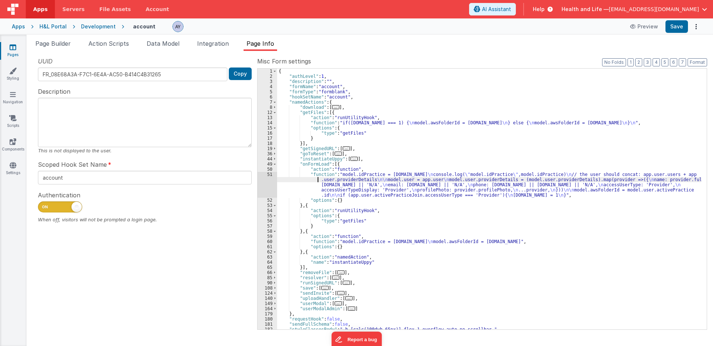
drag, startPoint x: 312, startPoint y: 179, endPoint x: 277, endPoint y: 184, distance: 35.0
click at [311, 179] on div "{ "authLevel" : 1 , "description" : "" , "formName" : "account" , "formType" : …" at bounding box center [489, 204] width 424 height 271
click at [271, 182] on div "51" at bounding box center [268, 185] width 20 height 26
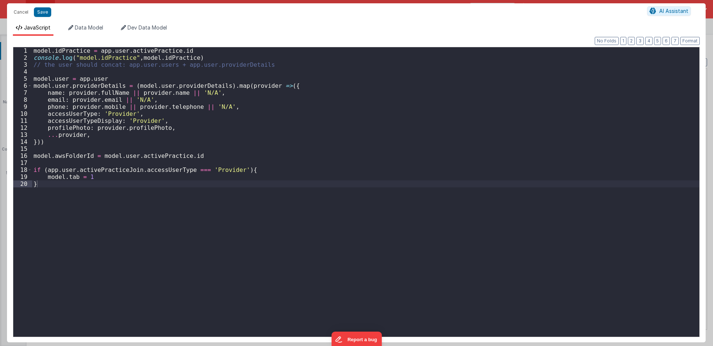
click at [227, 200] on div "model . idPractice = app . user . activePractice . id console . log ( "model.id…" at bounding box center [365, 198] width 667 height 303
click at [46, 199] on div "model . idPractice = app . user . activePractice . id console . log ( "model.id…" at bounding box center [365, 198] width 667 height 303
drag, startPoint x: 371, startPoint y: 255, endPoint x: 251, endPoint y: 253, distance: 120.5
click at [371, 255] on div "model . idPractice = app . user . activePractice . id console . log ( "model.id…" at bounding box center [365, 198] width 667 height 303
click at [76, 31] on li "Data Model" at bounding box center [85, 30] width 41 height 12
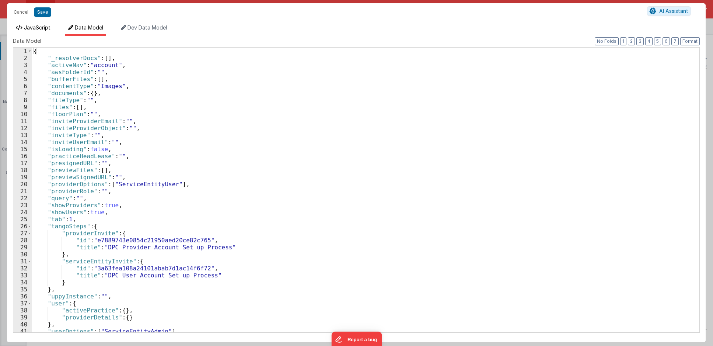
click at [38, 34] on li "JavaScript" at bounding box center [33, 30] width 41 height 12
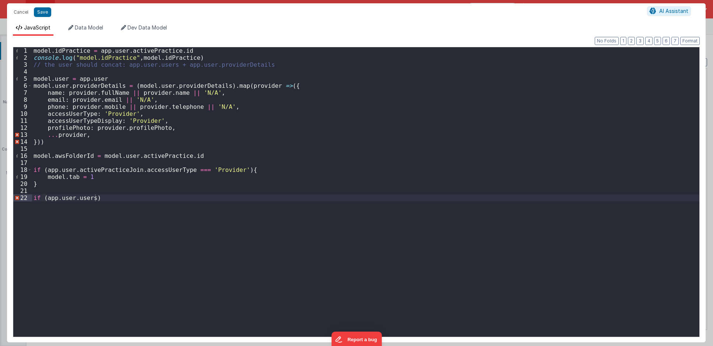
click at [157, 203] on div "model . idPractice = app . user . activePractice . id console . log ( "model.id…" at bounding box center [365, 198] width 667 height 303
click at [160, 200] on div "model . idPractice = app . user . activePractice . id console . log ( "model.id…" at bounding box center [365, 198] width 667 height 303
click at [92, 197] on div "model . idPractice = app . user . activePractice . id console . log ( "model.id…" at bounding box center [365, 198] width 667 height 303
type textarea "length"
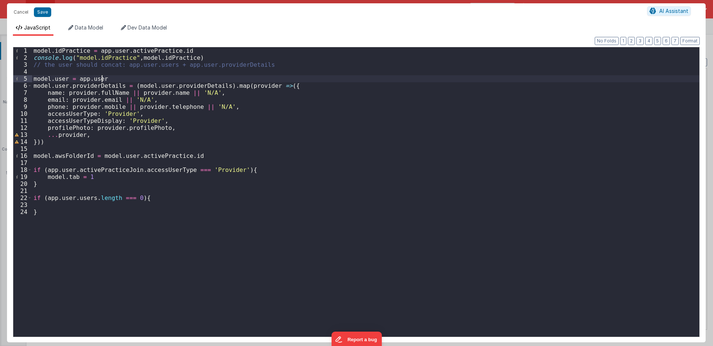
click at [104, 77] on div "model . idPractice = app . user . activePractice . id console . log ( "model.id…" at bounding box center [365, 198] width 667 height 303
click at [70, 203] on div "model . idPractice = app . user . activePractice . id console . log ( "model.id…" at bounding box center [365, 198] width 667 height 303
drag, startPoint x: 49, startPoint y: 199, endPoint x: 90, endPoint y: 201, distance: 41.3
click at [90, 199] on div "model . idPractice = app . user . activePractice . id console . log ( "model.id…" at bounding box center [365, 198] width 667 height 303
click at [91, 199] on div "model . idPractice = app . user . activePractice . id console . log ( "model.id…" at bounding box center [365, 198] width 667 height 303
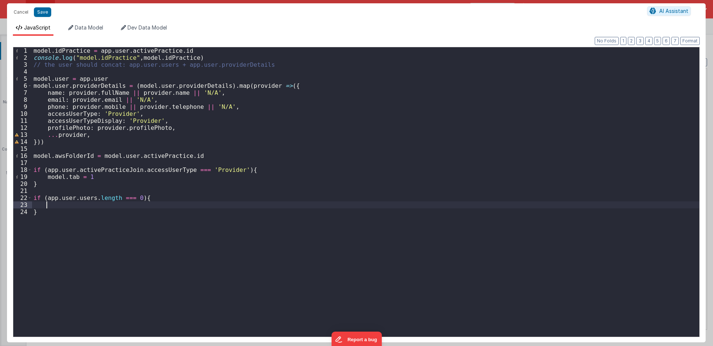
click at [91, 205] on div "model . idPractice = app . user . activePractice . id console . log ( "model.id…" at bounding box center [365, 198] width 667 height 303
click at [53, 198] on div "model . idPractice = app . user . activePractice . id console . log ( "model.id…" at bounding box center [365, 198] width 667 height 303
click at [53, 198] on div "model . idPractice = app . user . activePractice . id console . log ( "model.id…" at bounding box center [365, 191] width 667 height 289
click at [53, 198] on div "model . idPractice = app . user . activePractice . id console . log ( "model.id…" at bounding box center [365, 198] width 667 height 303
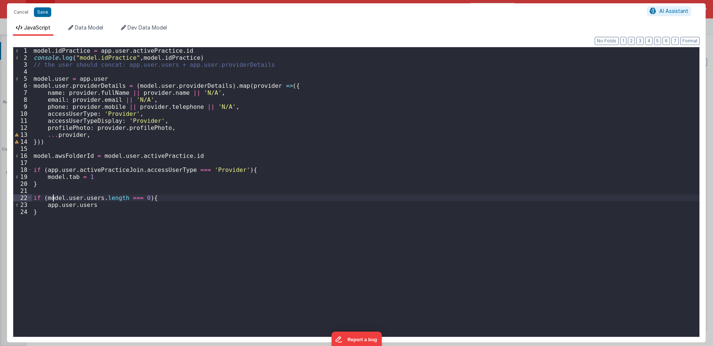
click at [53, 198] on div "model . idPractice = app . user . activePractice . id console . log ( "model.id…" at bounding box center [365, 198] width 667 height 303
click at [52, 204] on div "model . idPractice = app . user . activePractice . id console . log ( "model.id…" at bounding box center [365, 198] width 667 height 303
paste textarea
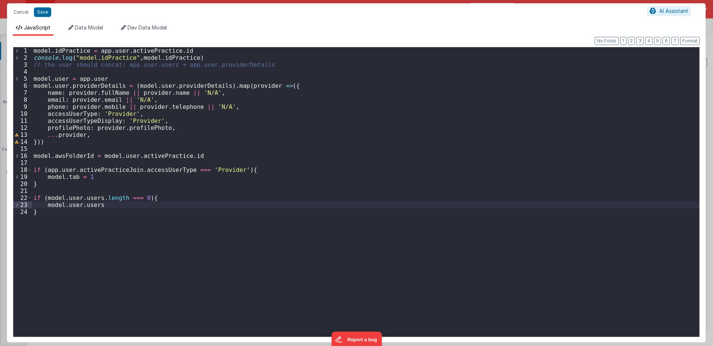
click at [108, 203] on div "model . idPractice = app . user . activePractice . id console . log ( "model.id…" at bounding box center [365, 198] width 667 height 303
click at [42, 10] on button "Save" at bounding box center [42, 12] width 17 height 10
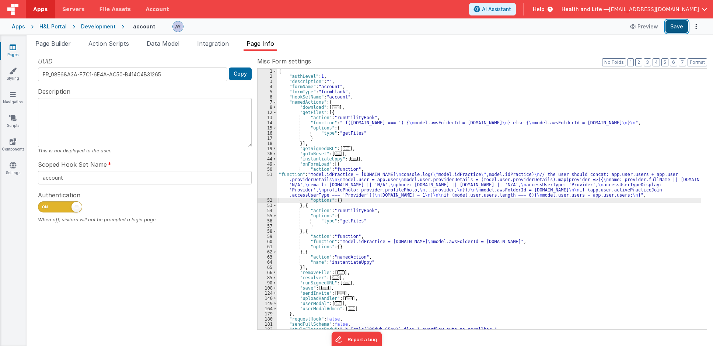
click at [637, 25] on button "Save" at bounding box center [677, 26] width 22 height 13
click at [301, 173] on div "{ "authLevel" : 1 , "description" : "" , "formName" : "account" , "formType" : …" at bounding box center [489, 204] width 424 height 271
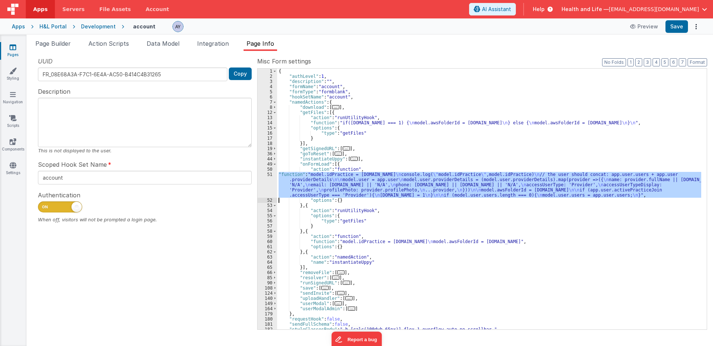
click at [263, 185] on div "51" at bounding box center [268, 185] width 20 height 26
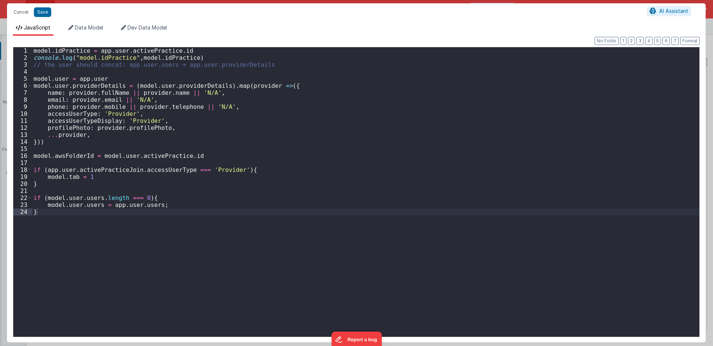
click at [191, 198] on div "model . idPractice = app . user . activePractice . id console . log ( "model.id…" at bounding box center [365, 198] width 667 height 303
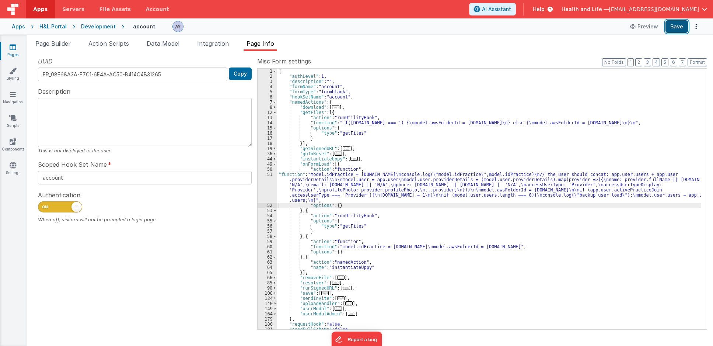
click at [637, 27] on button "Save" at bounding box center [677, 26] width 22 height 13
click at [343, 199] on div "{ "authLevel" : 1 , "description" : "" , "formName" : "account" , "formType" : …" at bounding box center [489, 204] width 424 height 271
click at [264, 192] on div "51" at bounding box center [268, 187] width 20 height 31
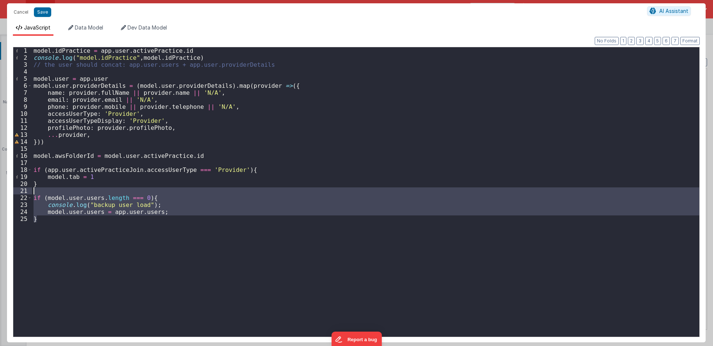
drag, startPoint x: 114, startPoint y: 223, endPoint x: 16, endPoint y: 169, distance: 112.0
click at [7, 185] on div "Format 7 6 5 4 3 2 1 No Folds 1 2 3 4 5 6 7 8 9 10 11 12 13 14 15 16 17 18 19 2…" at bounding box center [356, 189] width 699 height 306
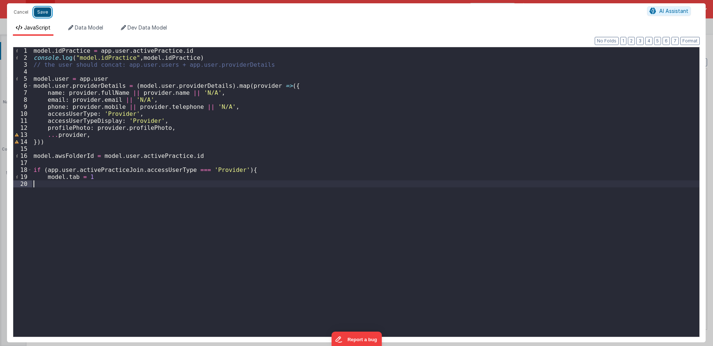
click at [42, 13] on button "Save" at bounding box center [42, 12] width 17 height 10
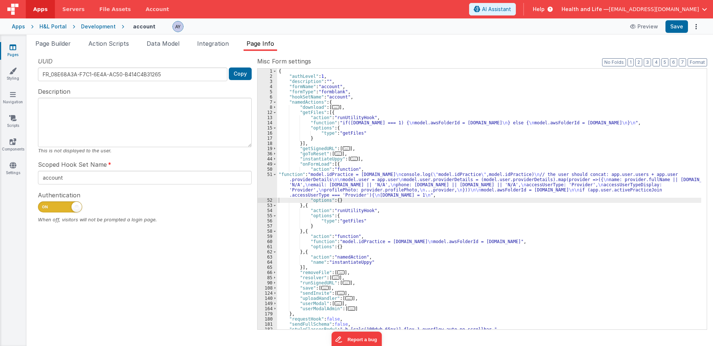
click at [317, 212] on div "{ "authLevel" : 1 , "description" : "" , "formName" : "account" , "formType" : …" at bounding box center [489, 204] width 424 height 271
click at [127, 46] on span "Action Scripts" at bounding box center [108, 43] width 41 height 7
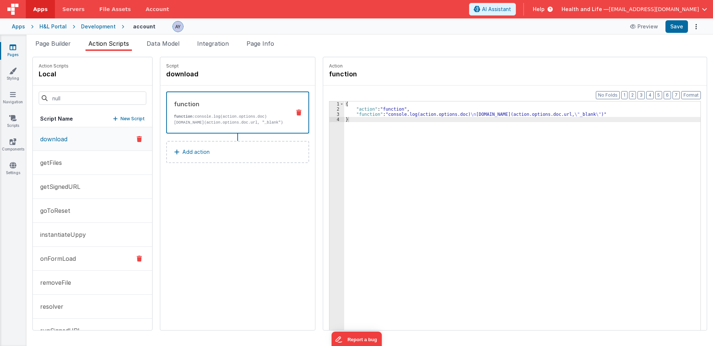
click at [68, 263] on button "onFormLoad" at bounding box center [92, 259] width 119 height 24
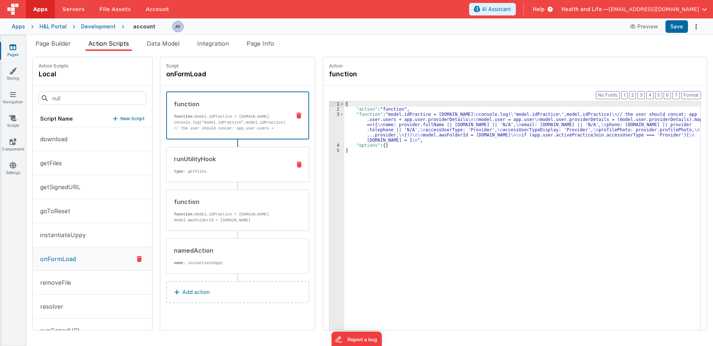
click at [210, 170] on p "type : getFiles" at bounding box center [229, 171] width 111 height 6
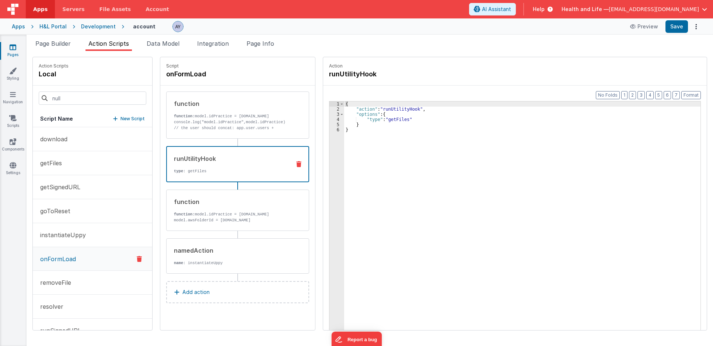
drag, startPoint x: 221, startPoint y: 171, endPoint x: 212, endPoint y: 177, distance: 10.8
click at [212, 169] on p "type : getFiles" at bounding box center [229, 171] width 111 height 6
click at [209, 302] on button "Add action" at bounding box center [237, 292] width 143 height 22
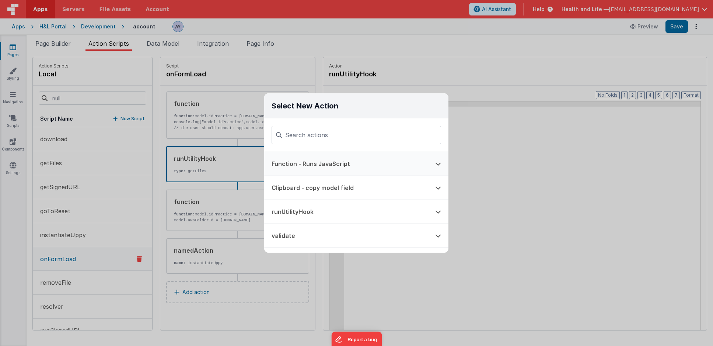
click at [328, 171] on button "Function - Runs JavaScript" at bounding box center [346, 164] width 164 height 24
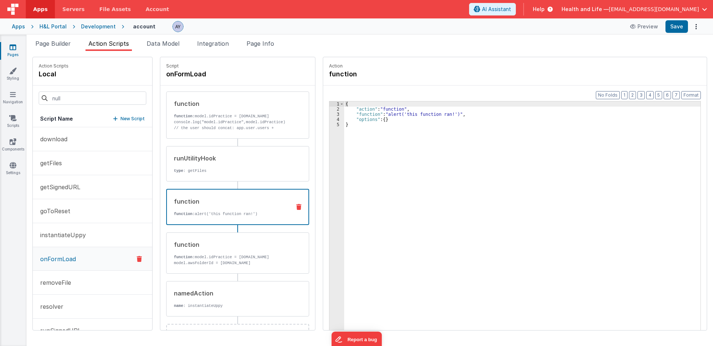
click at [413, 117] on div "{ "action" : "function" , "function" : "alert('this function ran!')" , "options…" at bounding box center [525, 232] width 363 height 262
click at [329, 113] on div "3" at bounding box center [336, 114] width 15 height 5
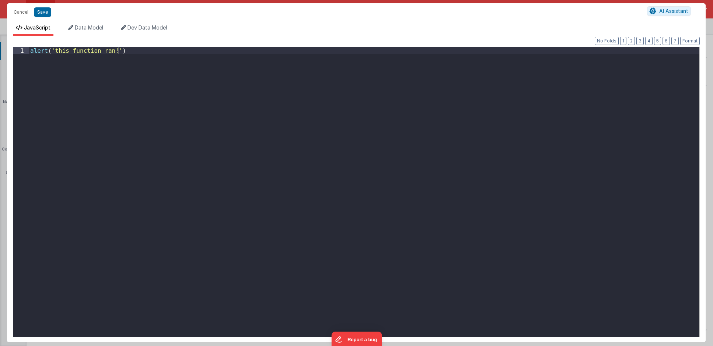
click at [218, 143] on div "alert ( 'this function ran!' )" at bounding box center [364, 198] width 671 height 303
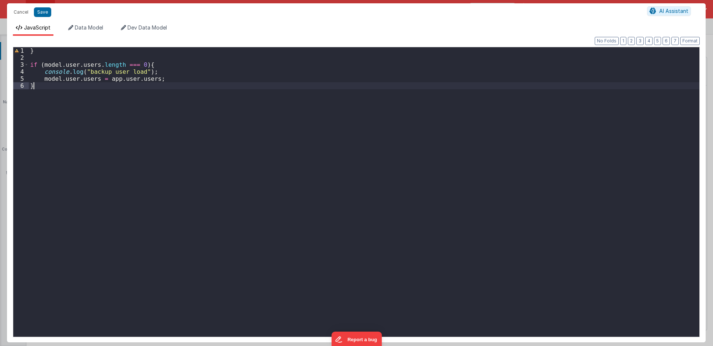
click at [191, 128] on div "} if ( model . user . users . length === 0 ) { console . log ( "backup user loa…" at bounding box center [364, 198] width 671 height 303
drag, startPoint x: 42, startPoint y: 62, endPoint x: 27, endPoint y: 44, distance: 23.8
click at [27, 44] on div "Format 7 6 5 4 3 2 1 No Folds 1 2 3 4 5 6 } if ( model . user . users . length …" at bounding box center [356, 189] width 687 height 294
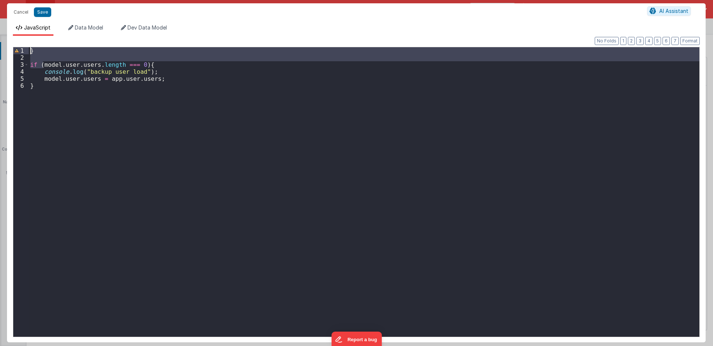
click at [32, 57] on div "} if ( model . user . users . length === 0 ) { console . log ( "backup user loa…" at bounding box center [364, 191] width 671 height 289
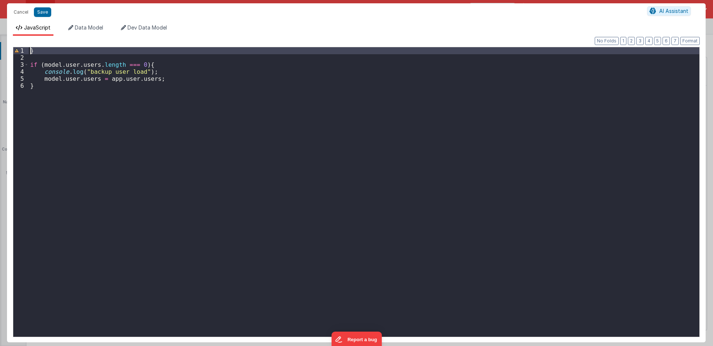
drag, startPoint x: 35, startPoint y: 56, endPoint x: 25, endPoint y: 41, distance: 18.6
click at [25, 41] on div "Format 7 6 5 4 3 2 1 No Folds 1 2 3 4 5 6 } if ( model . user . users . length …" at bounding box center [356, 189] width 699 height 306
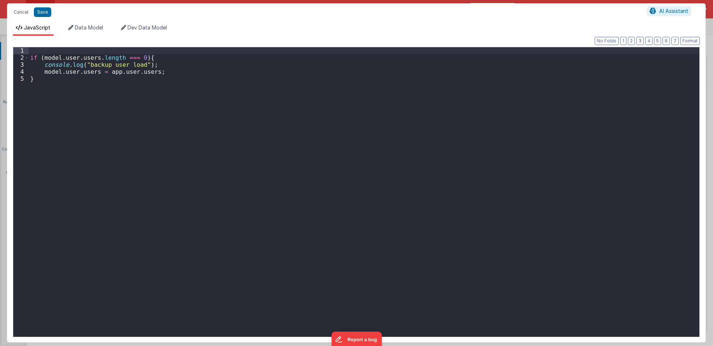
click at [153, 115] on div "if ( model . user . users . length === 0 ) { console . log ( "backup user load"…" at bounding box center [364, 198] width 671 height 303
click at [383, 112] on div "if ( model . user . users . length === 0 ) { console . log ( "backup user load"…" at bounding box center [364, 198] width 671 height 303
drag, startPoint x: 114, startPoint y: 125, endPoint x: 44, endPoint y: 53, distance: 100.1
click at [106, 113] on div "if ( model . user . users . length === 0 ) { console . log ( "backup user load"…" at bounding box center [364, 198] width 671 height 303
click at [45, 13] on button "Save" at bounding box center [42, 12] width 17 height 10
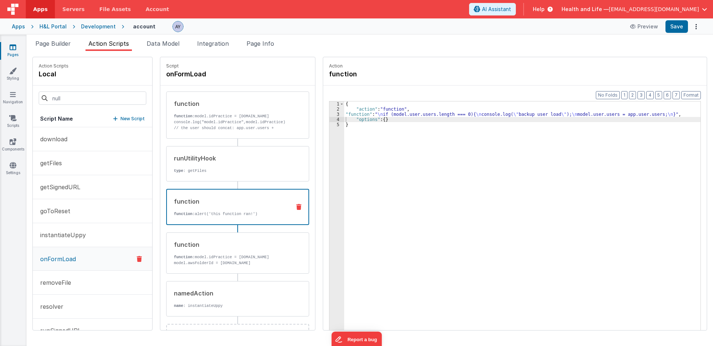
click at [233, 249] on div "function" at bounding box center [229, 244] width 111 height 9
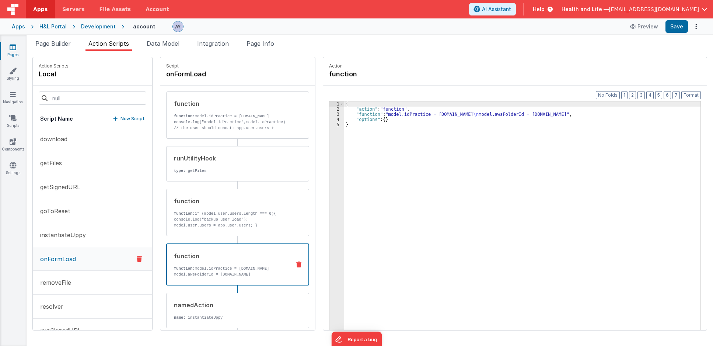
click at [233, 277] on p "function: model.idPractice = [DOMAIN_NAME] model.awsFolderId = [DOMAIN_NAME]" at bounding box center [229, 271] width 111 height 12
click at [236, 275] on p "function: model.idPractice = [DOMAIN_NAME] model.awsFolderId = [DOMAIN_NAME]" at bounding box center [229, 271] width 111 height 12
click at [411, 114] on div "{ "action" : "function" , "function" : "model.idPractice = [DOMAIN_NAME] \n mod…" at bounding box center [525, 232] width 363 height 262
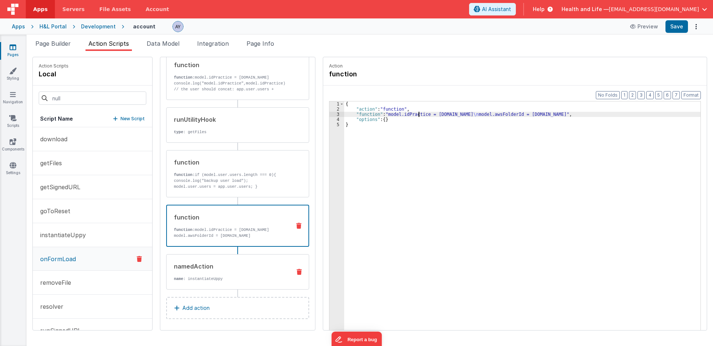
scroll to position [47, 0]
click at [242, 264] on div "namedAction" at bounding box center [229, 263] width 111 height 9
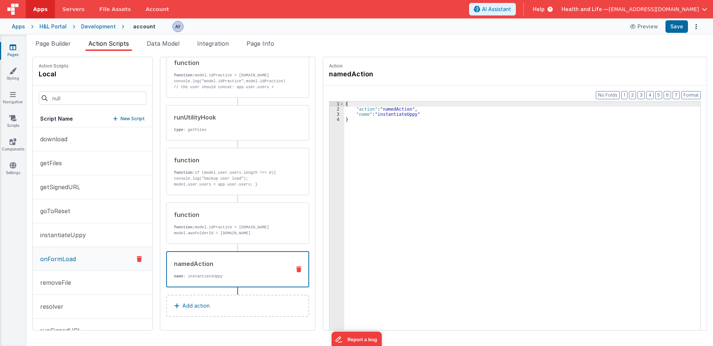
drag, startPoint x: 383, startPoint y: 129, endPoint x: 383, endPoint y: 123, distance: 5.5
click at [383, 129] on div "{ "action" : "namedAction" , "name" : "instantiateUppy" }" at bounding box center [525, 232] width 363 height 262
click at [385, 115] on div "{ "action" : "namedAction" , "name" : "instantiateUppy" }" at bounding box center [525, 232] width 363 height 262
click at [248, 42] on li "Page Info" at bounding box center [261, 45] width 34 height 12
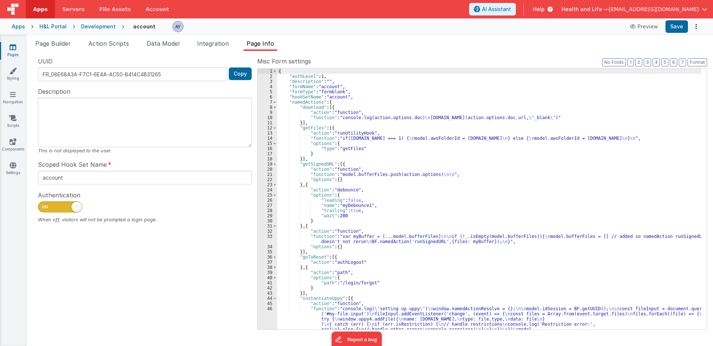
click at [345, 132] on div "{ "authLevel" : 1 , "description" : "" , "formName" : "account" , "formType" : …" at bounding box center [489, 238] width 424 height 338
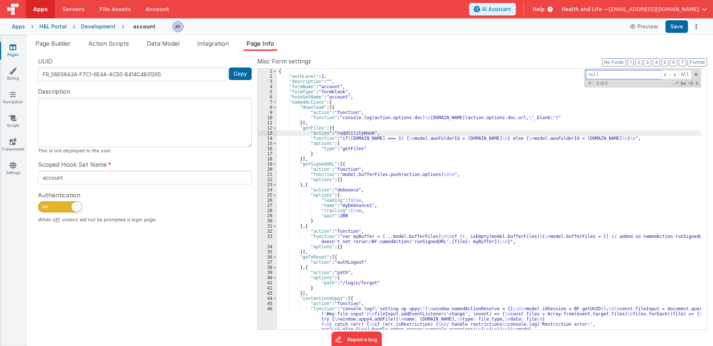
paste input "instantiateUppy"
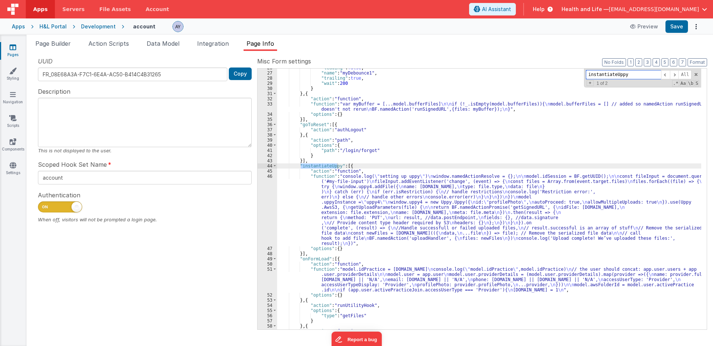
scroll to position [133, 0]
type input "instantiateUppy"
click at [337, 205] on div ""leading" : false , "name" : "myDebounce1" , "trailing" : true , "wait" : 200 }…" at bounding box center [489, 200] width 424 height 271
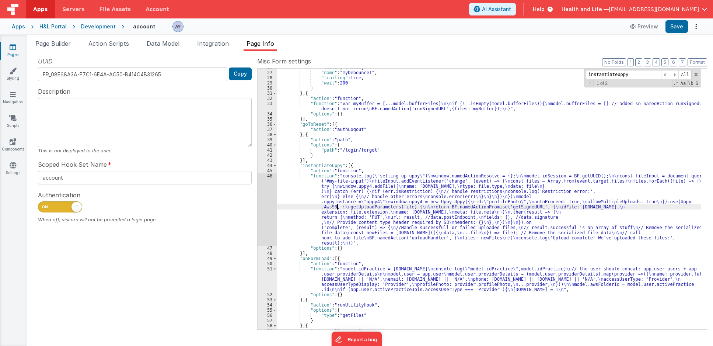
click at [265, 196] on div "46" at bounding box center [268, 209] width 20 height 72
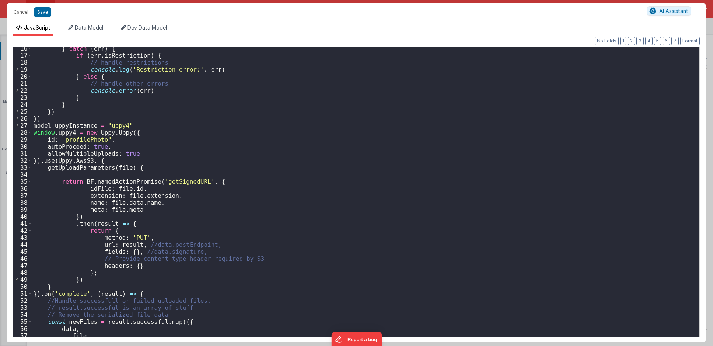
scroll to position [161, 0]
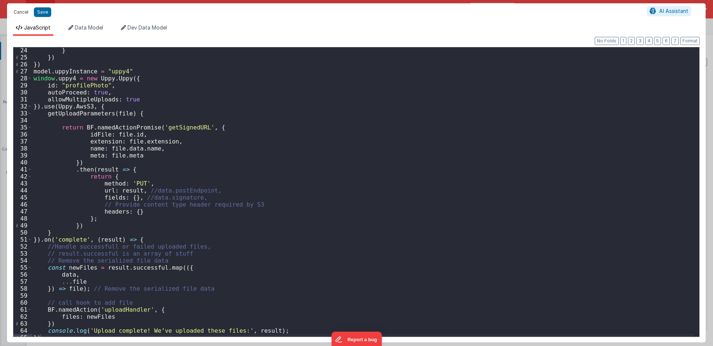
click at [26, 11] on button "Cancel" at bounding box center [21, 12] width 22 height 10
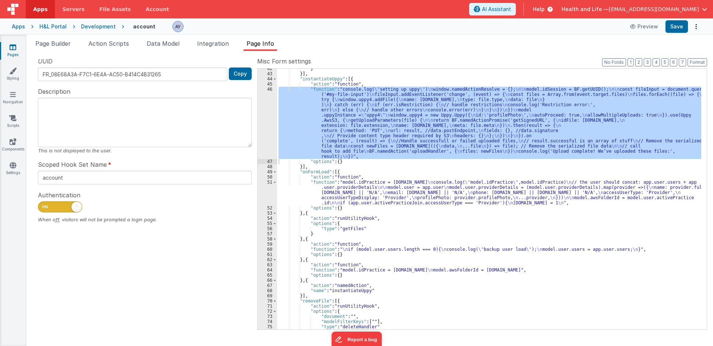
scroll to position [221, 0]
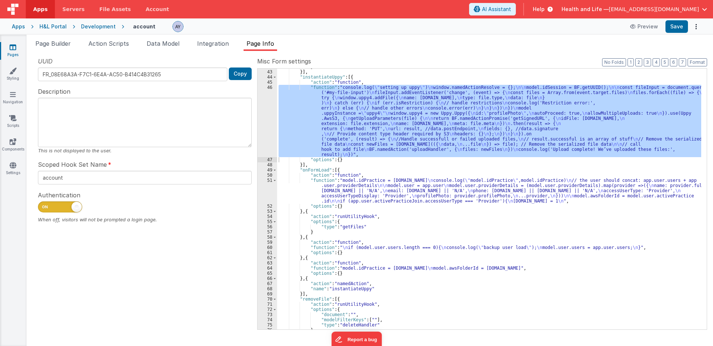
click at [335, 198] on div "} }] , "instantiateUppy" : [{ "action" : "function" , "function" : "console.log…" at bounding box center [489, 199] width 424 height 271
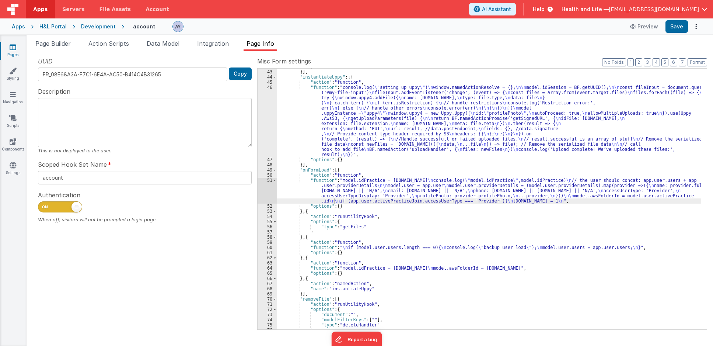
click at [339, 188] on div "} }] , "instantiateUppy" : [{ "action" : "function" , "function" : "console.log…" at bounding box center [489, 199] width 424 height 271
click at [267, 196] on div "51" at bounding box center [268, 191] width 20 height 26
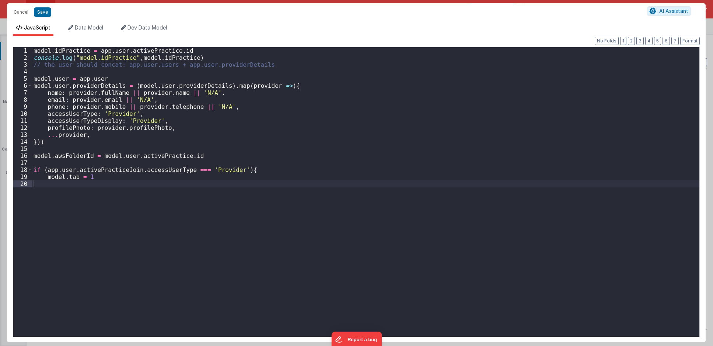
click at [167, 154] on div "model . idPractice = app . user . activePractice . id console . log ( "model.id…" at bounding box center [365, 198] width 667 height 303
click at [137, 108] on div "model . idPractice = app . user . activePractice . id console . log ( "model.id…" at bounding box center [365, 198] width 667 height 303
click at [135, 122] on div "model . idPractice = app . user . activePractice . id console . log ( "model.id…" at bounding box center [365, 198] width 667 height 303
click at [117, 132] on div "model . idPractice = app . user . activePractice . id console . log ( "model.id…" at bounding box center [365, 198] width 667 height 303
click at [78, 182] on div "model . idPractice = app . user . activePractice . id console . log ( "model.id…" at bounding box center [365, 198] width 667 height 303
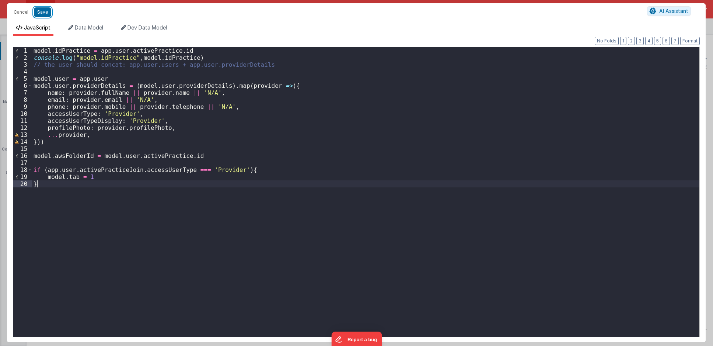
drag, startPoint x: 45, startPoint y: 13, endPoint x: 59, endPoint y: 17, distance: 14.9
click at [47, 13] on button "Save" at bounding box center [42, 12] width 17 height 10
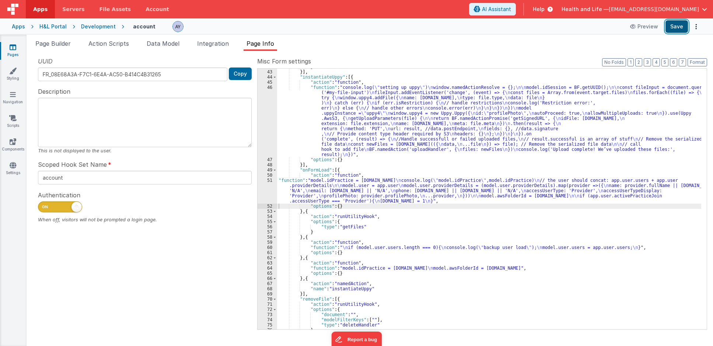
click at [637, 29] on button "Save" at bounding box center [677, 26] width 22 height 13
click at [366, 172] on div "} }] , "instantiateUppy" : [{ "action" : "function" , "function" : "console.log…" at bounding box center [489, 199] width 424 height 271
click at [158, 43] on span "Data Model" at bounding box center [163, 43] width 33 height 7
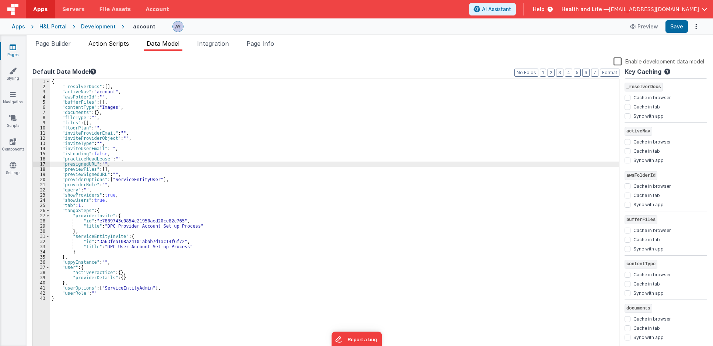
click at [110, 49] on li "Action Scripts" at bounding box center [108, 45] width 46 height 12
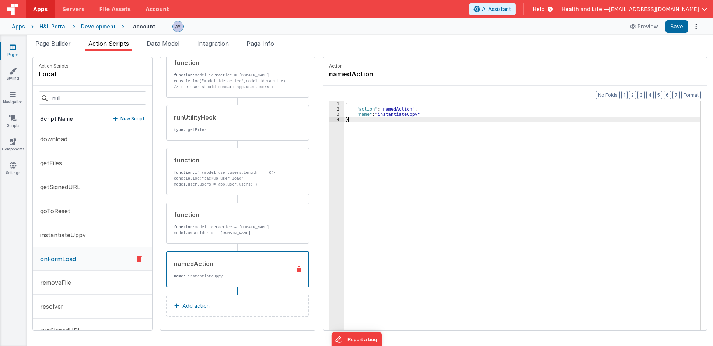
click at [374, 131] on div "{ "action" : "namedAction" , "name" : "instantiateUppy" }" at bounding box center [525, 232] width 363 height 262
click at [214, 234] on p "function: model.idPractice = [DOMAIN_NAME] model.awsFolderId = [DOMAIN_NAME]" at bounding box center [229, 230] width 111 height 12
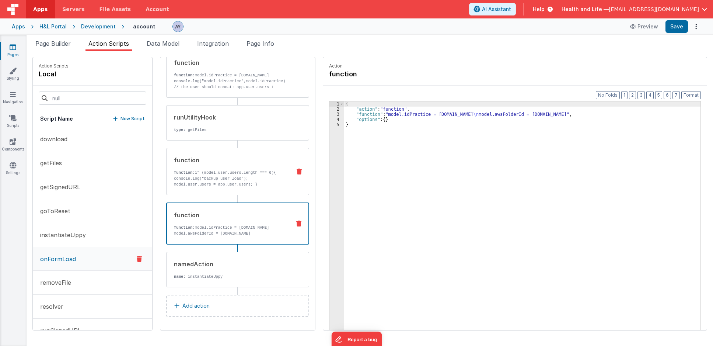
click at [219, 170] on p "function: if (model.user.users.length === 0){ console.log("backup user load"); …" at bounding box center [229, 179] width 111 height 18
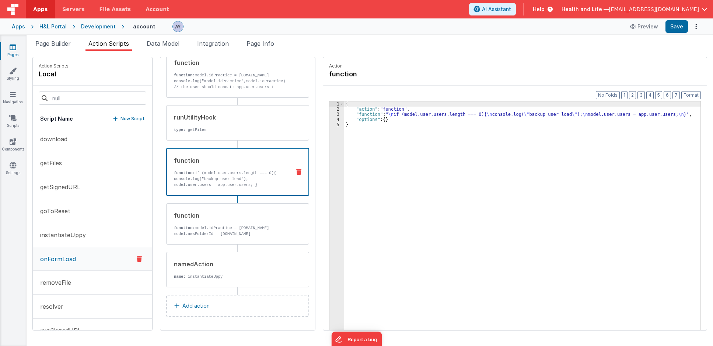
click at [384, 139] on div "{ "action" : "function" , "function" : " \n if (model.user.users.length === 0){…" at bounding box center [525, 232] width 363 height 262
click at [184, 170] on p "function: if (model.user.users.length === 0){ console.log("backup user load"); …" at bounding box center [229, 179] width 111 height 18
click at [329, 112] on div "3" at bounding box center [336, 114] width 15 height 5
click at [331, 114] on div "3" at bounding box center [336, 114] width 15 height 5
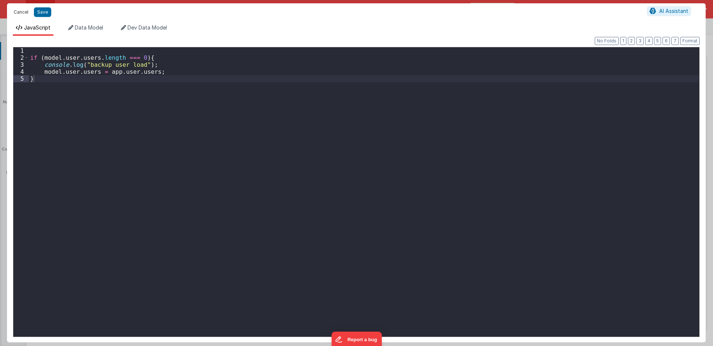
click at [21, 14] on button "Cancel" at bounding box center [21, 12] width 22 height 10
